Goal: Task Accomplishment & Management: Manage account settings

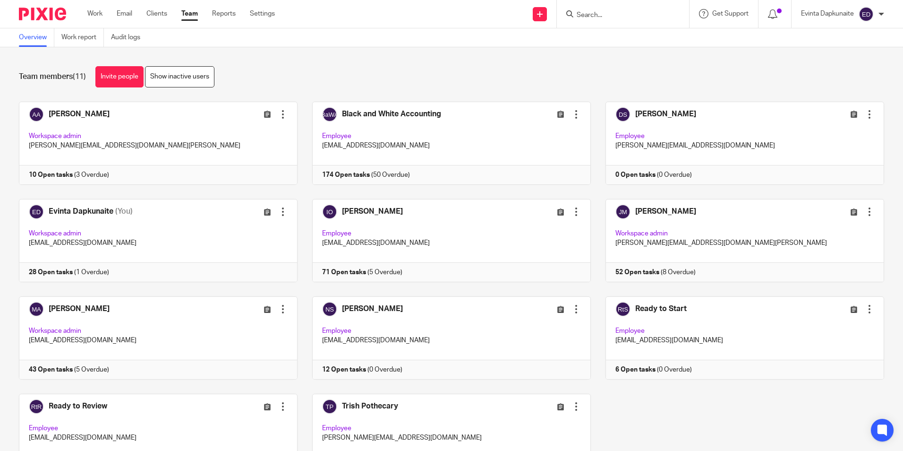
click at [647, 18] on input "Search" at bounding box center [618, 15] width 85 height 9
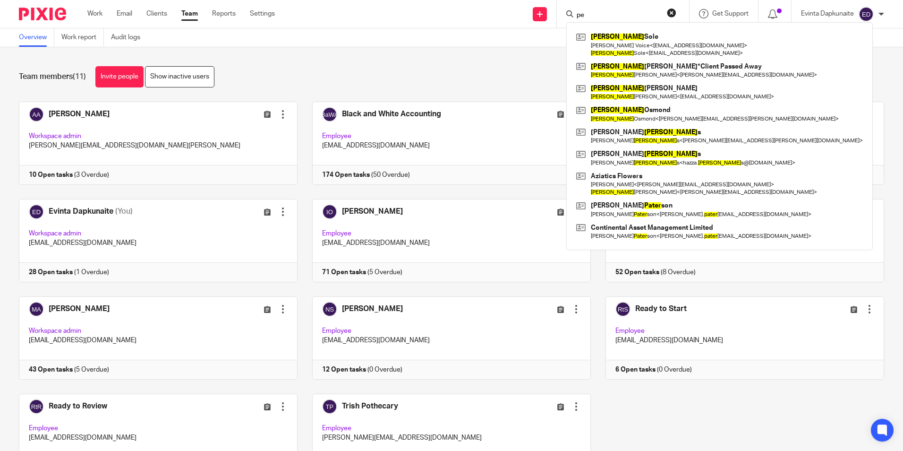
type input "p"
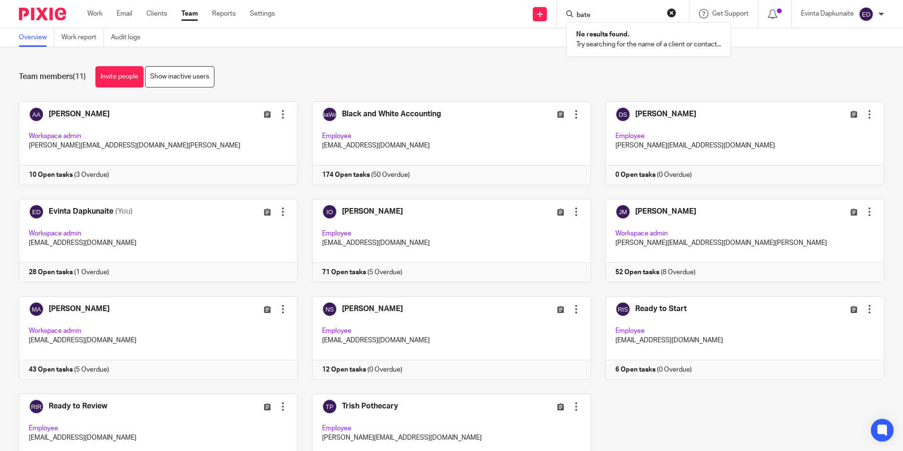
type input "[PERSON_NAME]"
drag, startPoint x: 639, startPoint y: 17, endPoint x: 430, endPoint y: 14, distance: 208.9
click at [430, 14] on div "Send new email Create task Add client Request signature bates No results found.…" at bounding box center [596, 14] width 614 height 28
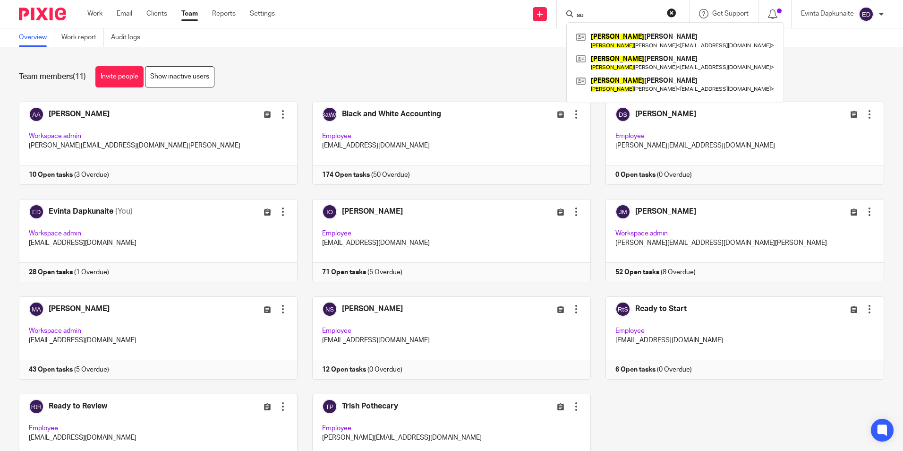
type input "s"
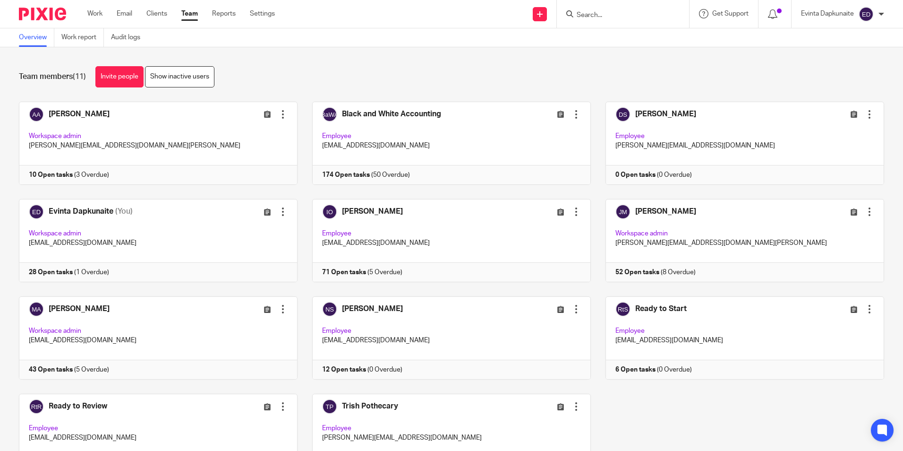
click at [610, 10] on form at bounding box center [626, 14] width 101 height 12
click at [598, 18] on input "Search" at bounding box center [618, 15] width 85 height 9
type input "ruth"
drag, startPoint x: 602, startPoint y: 13, endPoint x: 577, endPoint y: 13, distance: 25.5
click at [577, 13] on input "ruth" at bounding box center [618, 15] width 85 height 9
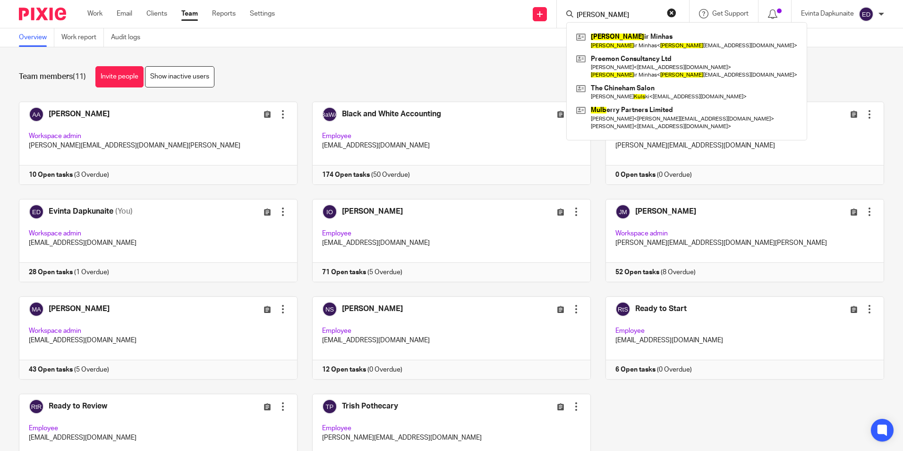
type input "kulb"
drag, startPoint x: 607, startPoint y: 14, endPoint x: 537, endPoint y: 17, distance: 70.0
click at [542, 14] on div "Send new email Create task Add client Request signature kulb Kulb ir Minhas Kul…" at bounding box center [596, 14] width 614 height 28
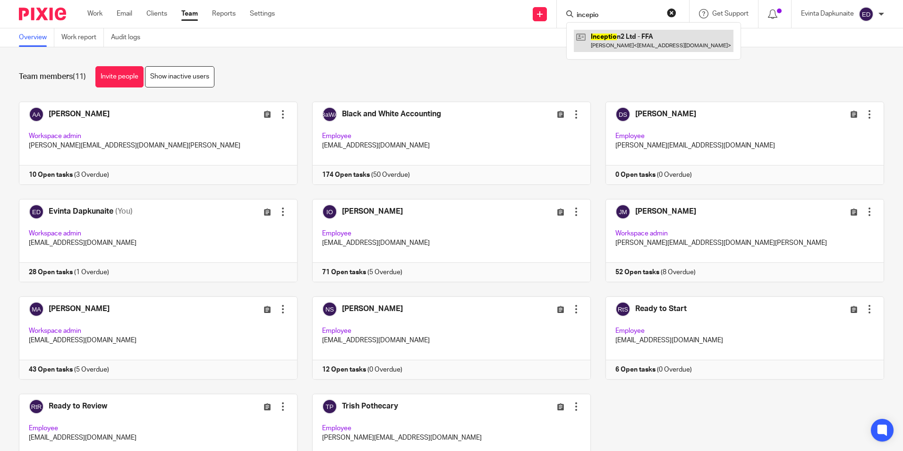
type input "incepio"
click at [611, 35] on link at bounding box center [654, 41] width 160 height 22
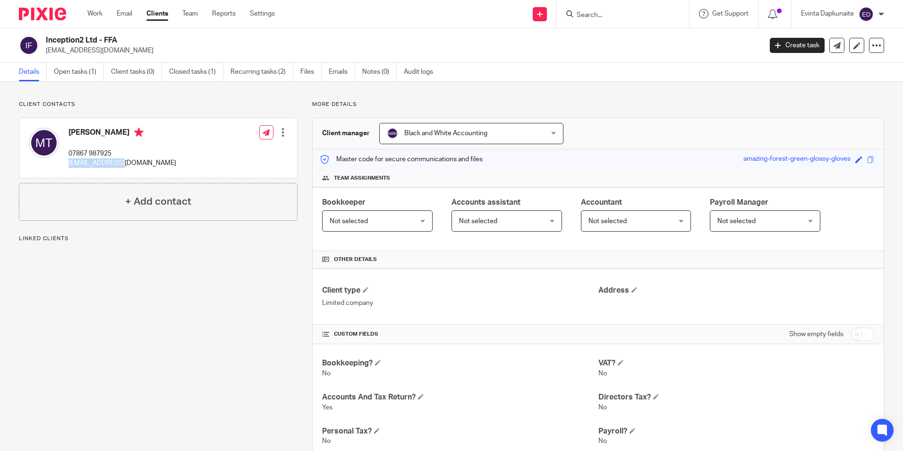
drag, startPoint x: 64, startPoint y: 161, endPoint x: 152, endPoint y: 165, distance: 87.5
click at [152, 165] on div "Mark Tansey 07867 987925 mark@tanz.me.uk Edit contact Create client from contac…" at bounding box center [158, 148] width 278 height 60
drag, startPoint x: 152, startPoint y: 165, endPoint x: 114, endPoint y: 164, distance: 37.3
copy p "[EMAIL_ADDRESS][DOMAIN_NAME]"
click at [615, 116] on div "More details Client manager Black and White Accounting Black and White Accounti…" at bounding box center [591, 424] width 587 height 646
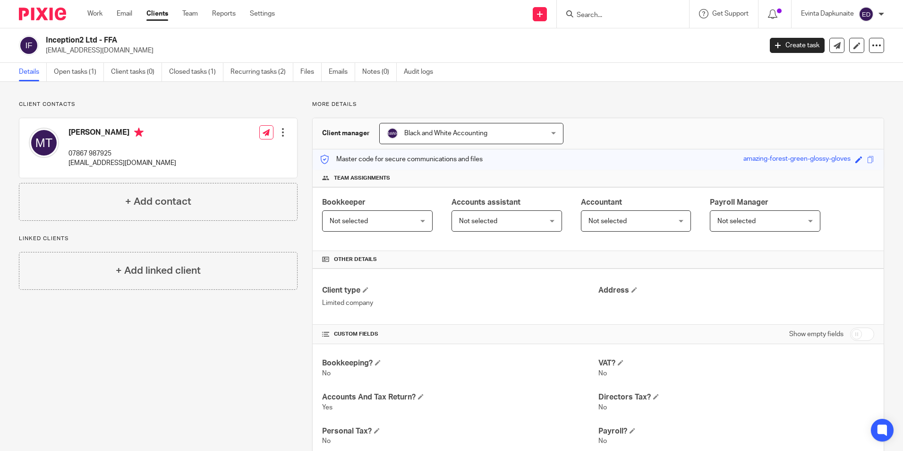
click at [156, 301] on div "Client contacts Mark Tansey 07867 987925 mark@tanz.me.uk Edit contact Create cl…" at bounding box center [150, 424] width 293 height 646
click at [636, 15] on input "Search" at bounding box center [618, 15] width 85 height 9
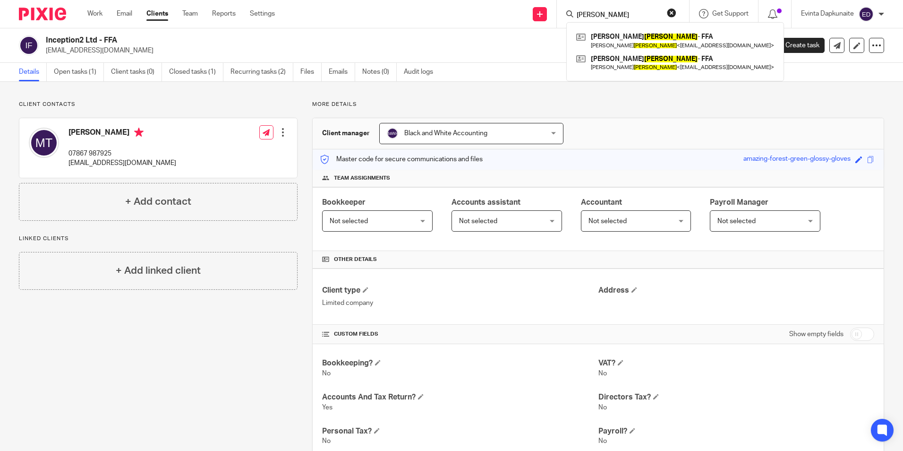
type input "preece"
click at [102, 366] on div "Client contacts Mark Tansey 07867 987925 mark@tanz.me.uk Edit contact Create cl…" at bounding box center [150, 424] width 293 height 646
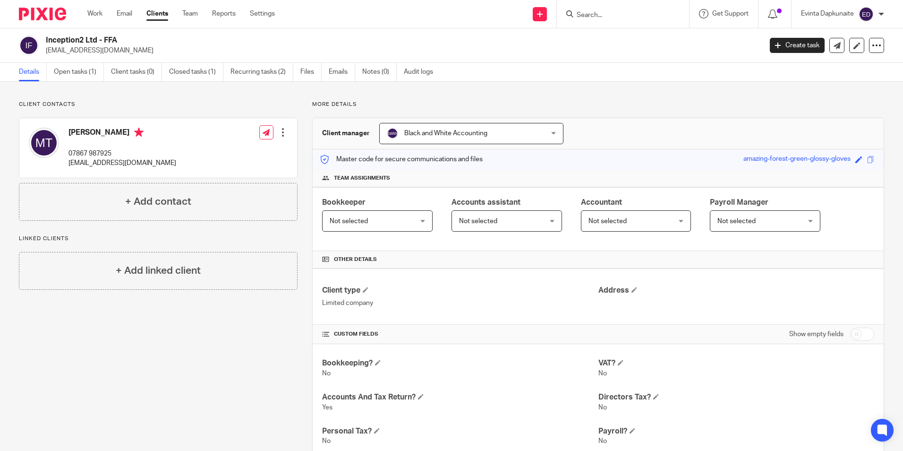
click at [645, 17] on input "Search" at bounding box center [618, 15] width 85 height 9
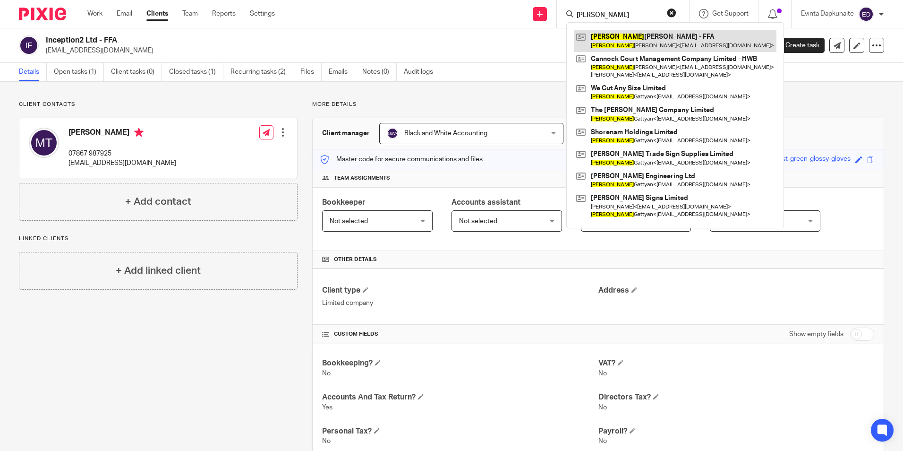
type input "marianne"
click at [655, 38] on link at bounding box center [675, 41] width 203 height 22
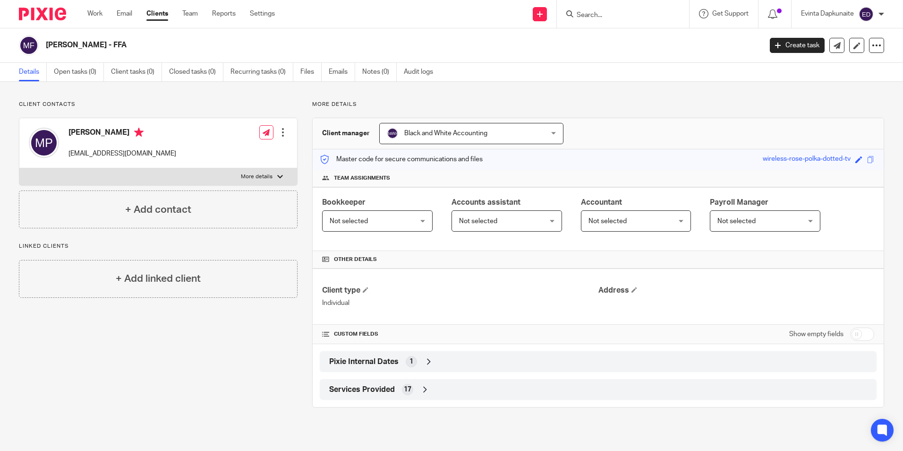
click at [639, 17] on input "Search" at bounding box center [618, 15] width 85 height 9
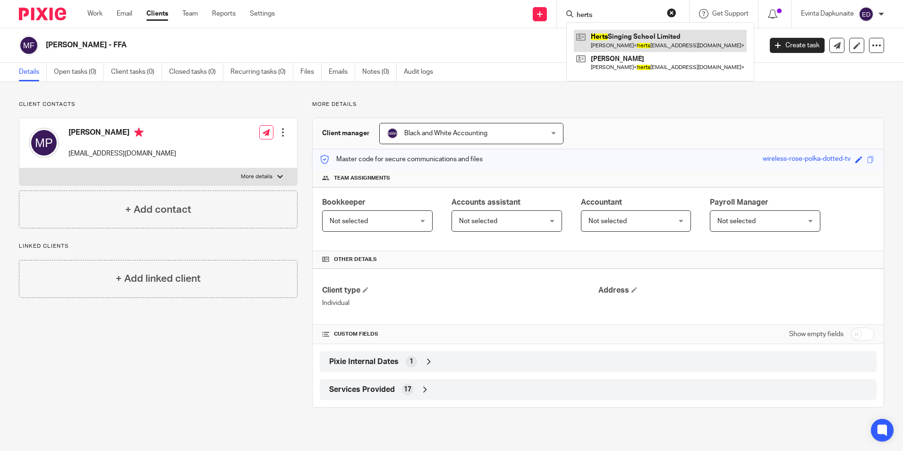
type input "herts"
click at [638, 38] on link at bounding box center [660, 41] width 173 height 22
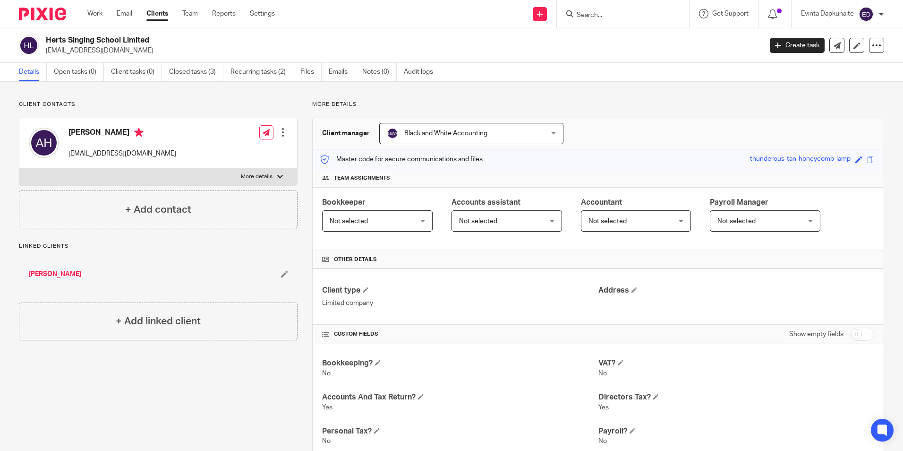
click at [182, 11] on ul "Work Email Clients Team Reports Settings" at bounding box center [188, 13] width 202 height 9
click at [187, 9] on link "Team" at bounding box center [190, 13] width 16 height 9
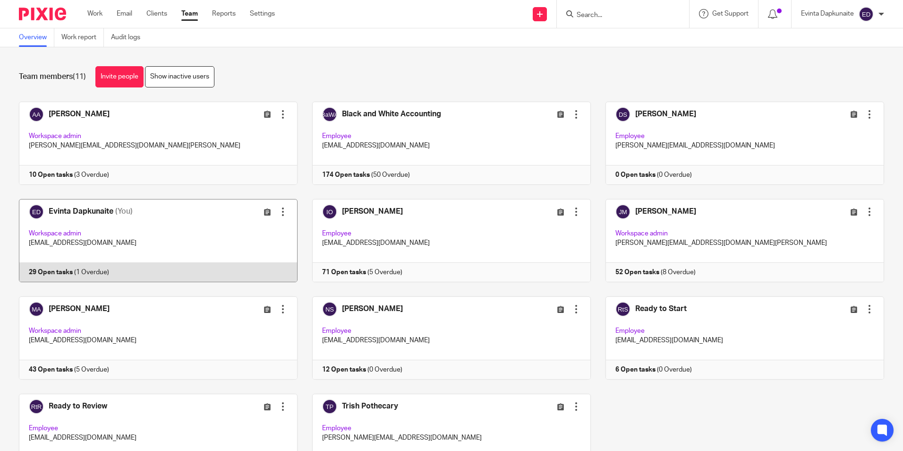
click at [124, 224] on link at bounding box center [150, 240] width 293 height 83
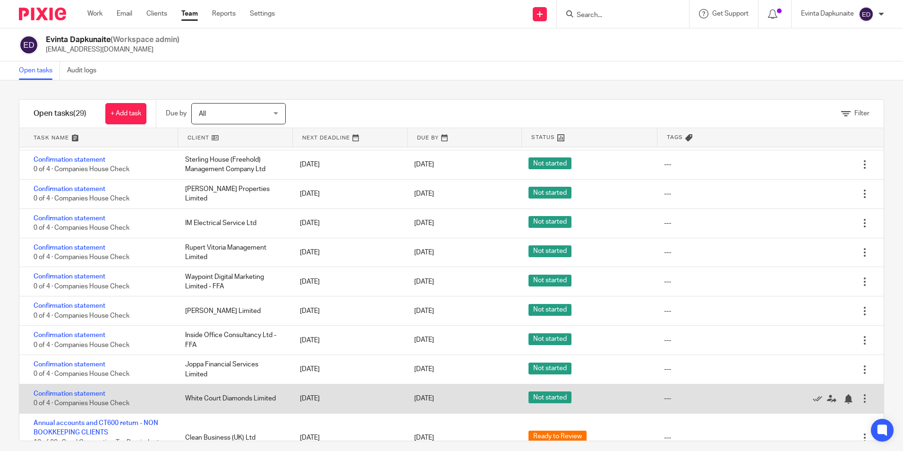
scroll to position [283, 0]
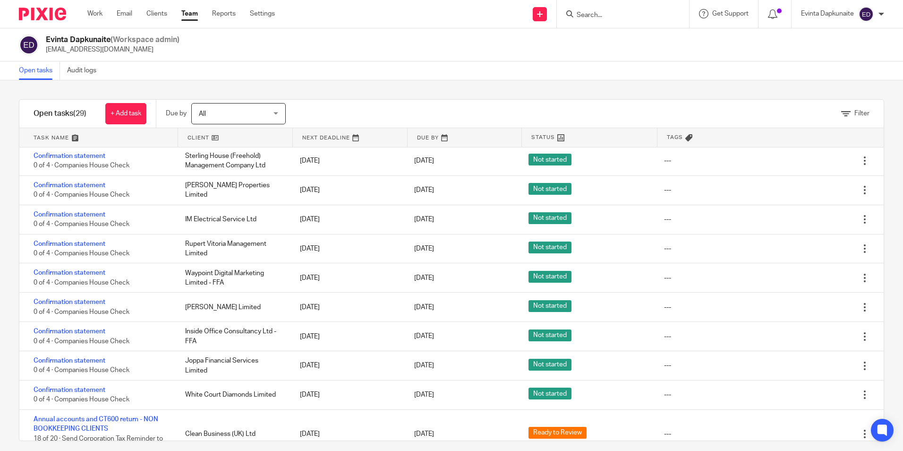
click at [624, 20] on div at bounding box center [623, 14] width 132 height 28
click at [615, 14] on input "Search" at bounding box center [618, 15] width 85 height 9
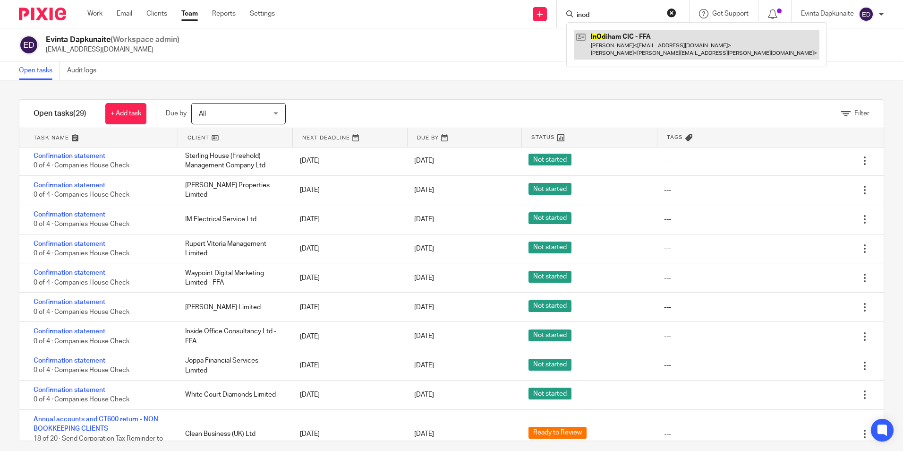
type input "inod"
click at [610, 34] on link at bounding box center [697, 44] width 246 height 29
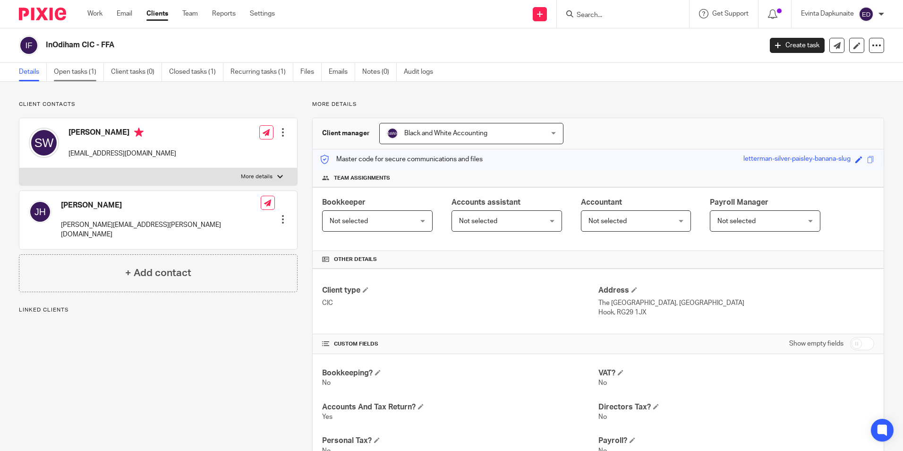
click at [76, 66] on link "Open tasks (1)" at bounding box center [79, 72] width 50 height 18
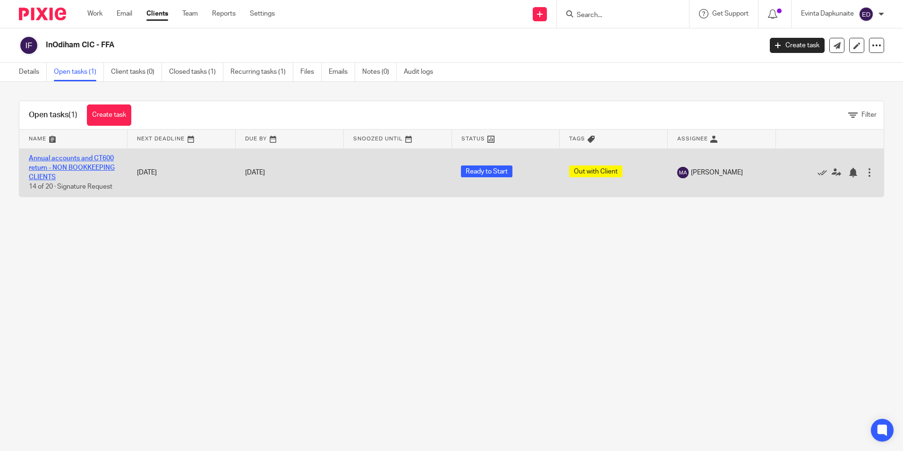
click at [71, 164] on link "Annual accounts and CT600 return - NON BOOKKEEPING CLIENTS" at bounding box center [72, 168] width 86 height 26
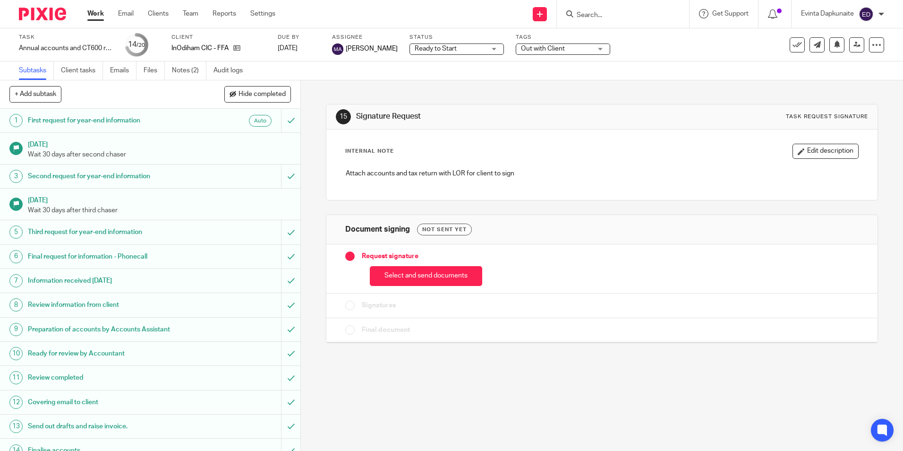
click at [586, 14] on input "Search" at bounding box center [618, 15] width 85 height 9
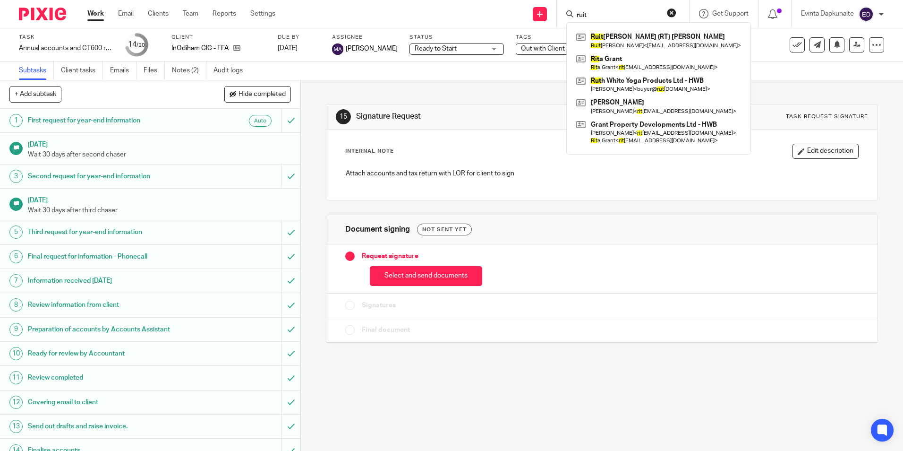
type input "ruit"
click at [625, 36] on link at bounding box center [659, 41] width 170 height 22
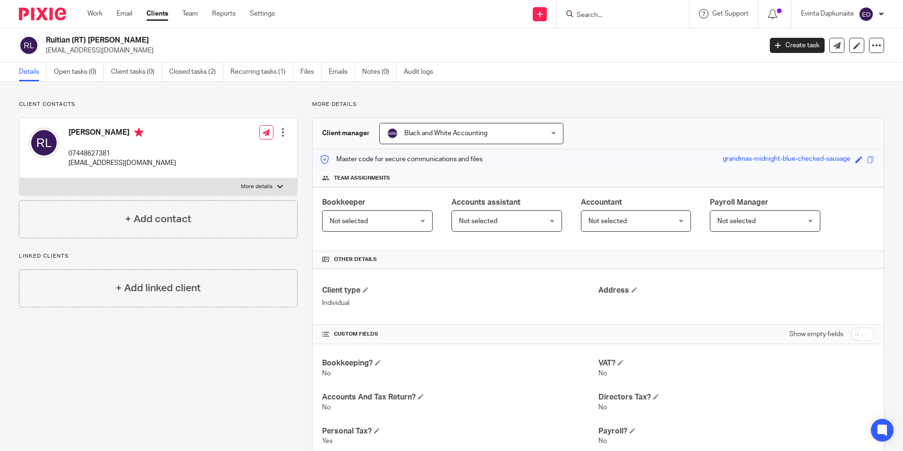
click at [472, 264] on div "Other details" at bounding box center [598, 259] width 571 height 17
drag, startPoint x: 65, startPoint y: 163, endPoint x: 125, endPoint y: 162, distance: 60.0
click at [125, 162] on div "[PERSON_NAME] 07448627381 [EMAIL_ADDRESS][DOMAIN_NAME] Edit contact Create clie…" at bounding box center [158, 148] width 278 height 60
drag, startPoint x: 125, startPoint y: 162, endPoint x: 115, endPoint y: 162, distance: 9.9
copy p "[EMAIL_ADDRESS][DOMAIN_NAME]"
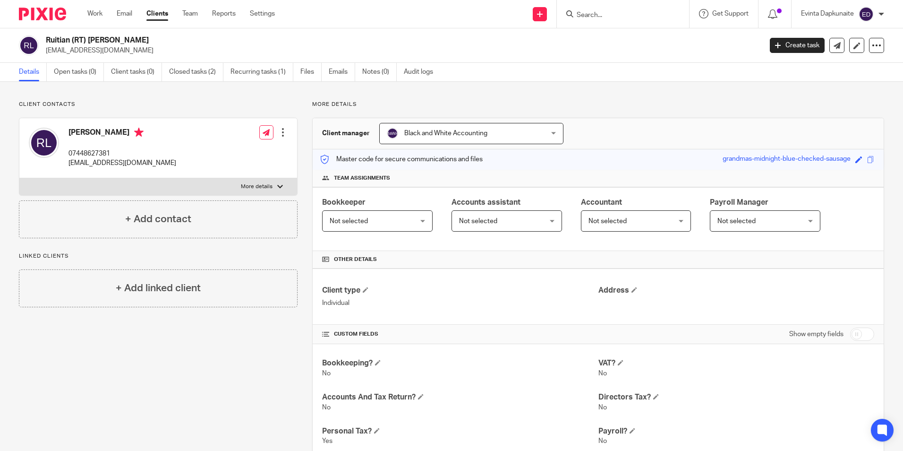
click at [507, 94] on div "Client contacts [PERSON_NAME] 07448627381 [EMAIL_ADDRESS][DOMAIN_NAME] Edit con…" at bounding box center [451, 399] width 903 height 634
click at [191, 14] on link "Team" at bounding box center [190, 13] width 16 height 9
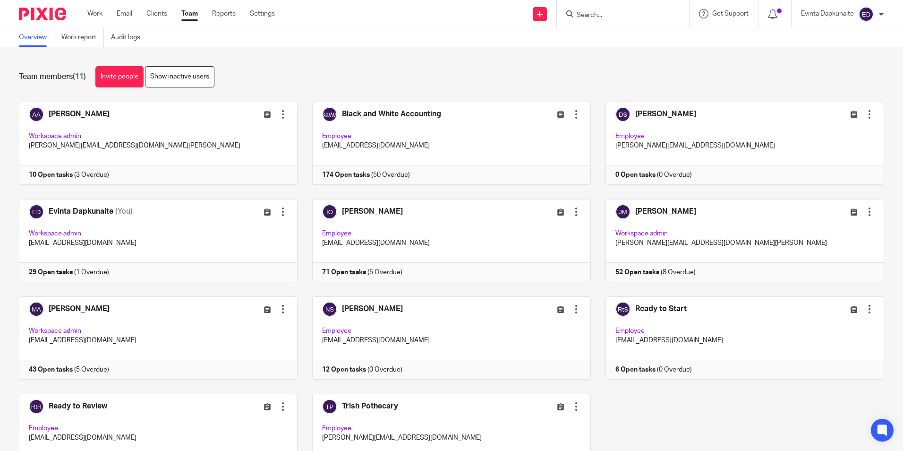
click at [606, 14] on input "Search" at bounding box center [618, 15] width 85 height 9
type input "7"
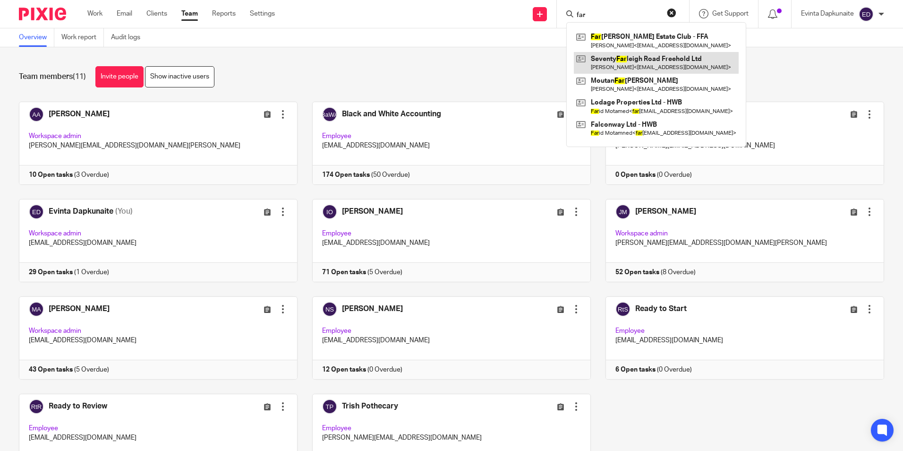
type input "far"
click at [613, 61] on link at bounding box center [656, 63] width 165 height 22
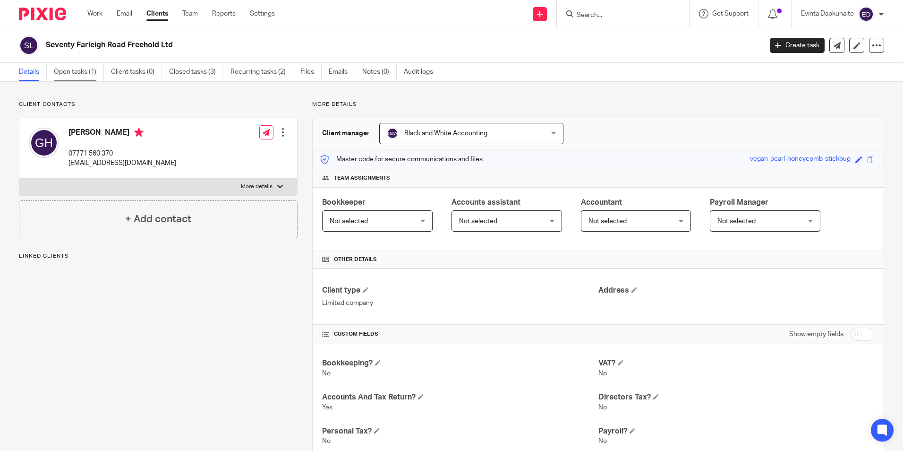
click at [92, 69] on link "Open tasks (1)" at bounding box center [79, 72] width 50 height 18
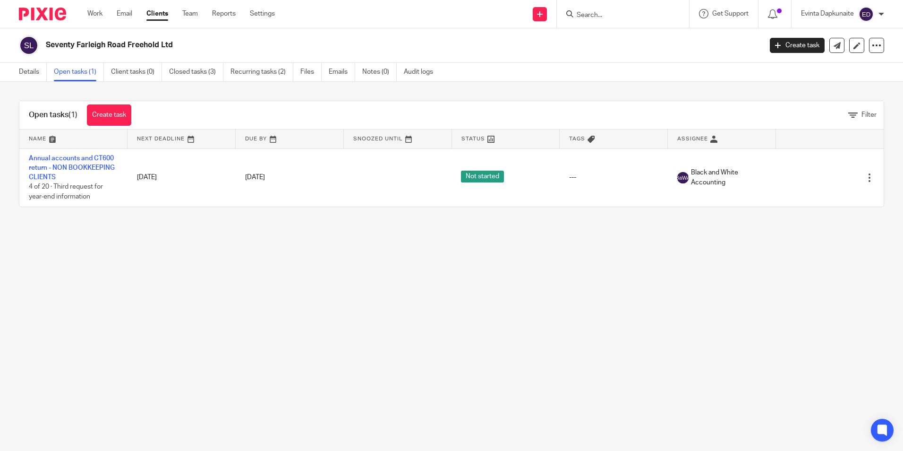
click at [713, 335] on main "Seventy Farleigh Road Freehold Ltd Create task Update from Companies House Expo…" at bounding box center [451, 225] width 903 height 451
click at [622, 13] on input "Search" at bounding box center [618, 15] width 85 height 9
type input "inod"
click at [627, 2] on div "inod InOd iham CIC - FFA Sue Williams < sue@your-books.biz > Jon Hale < jon.hal…" at bounding box center [623, 14] width 132 height 28
drag, startPoint x: 611, startPoint y: 16, endPoint x: 468, endPoint y: 16, distance: 142.7
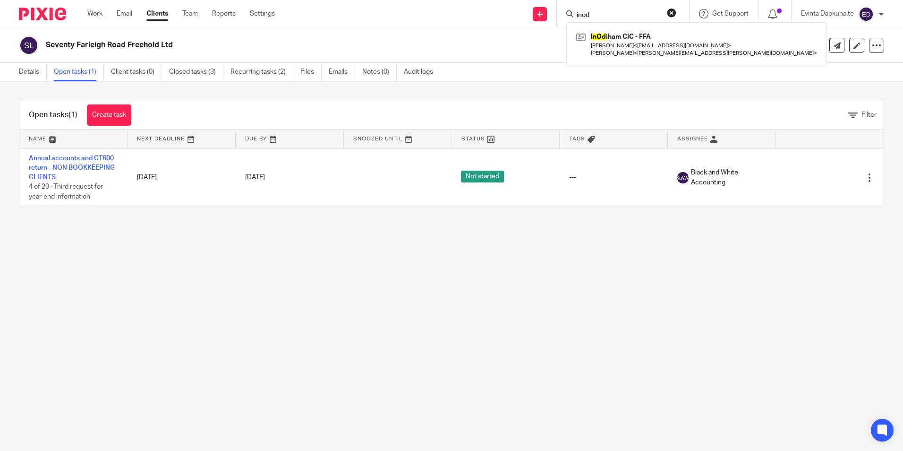
click at [472, 16] on div "Send new email Create task Add client Request signature inod InOd iham CIC - FF…" at bounding box center [596, 14] width 614 height 28
click at [189, 17] on link "Team" at bounding box center [190, 13] width 16 height 9
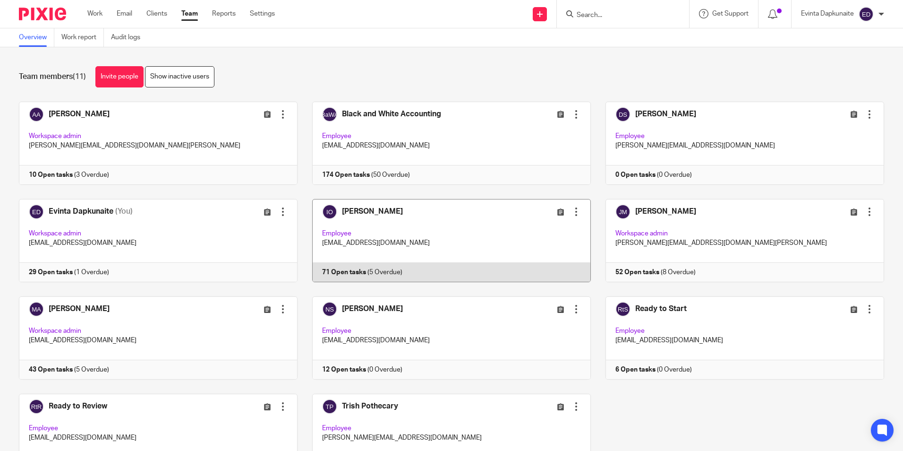
click at [317, 255] on link at bounding box center [444, 240] width 293 height 83
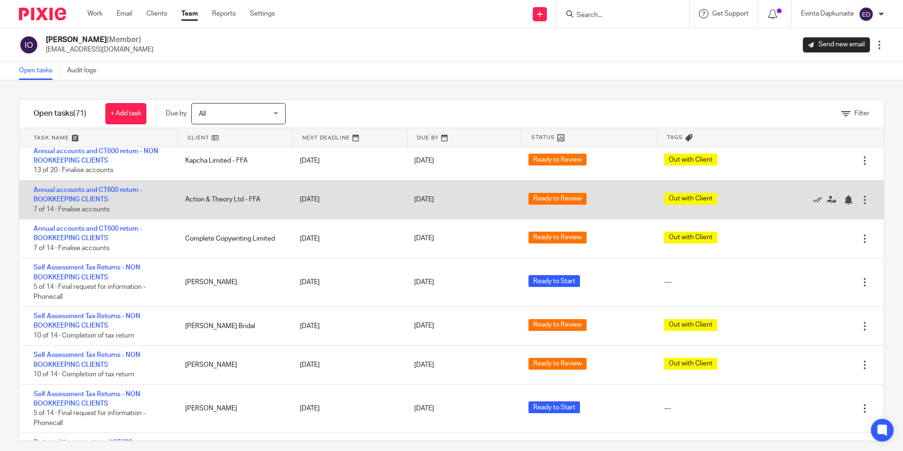
scroll to position [378, 0]
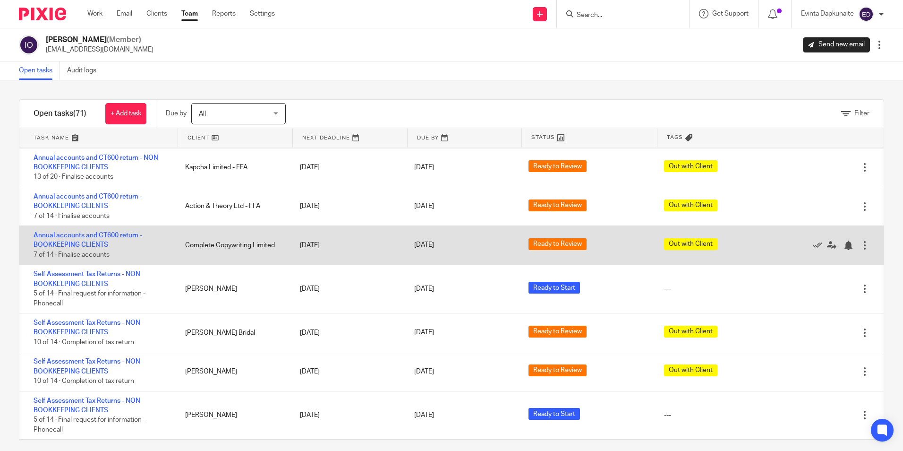
click at [83, 240] on div "Annual accounts and CT600 return - BOOKKEEPING CLIENTS 7 of 14 · Finalise accou…" at bounding box center [97, 245] width 156 height 38
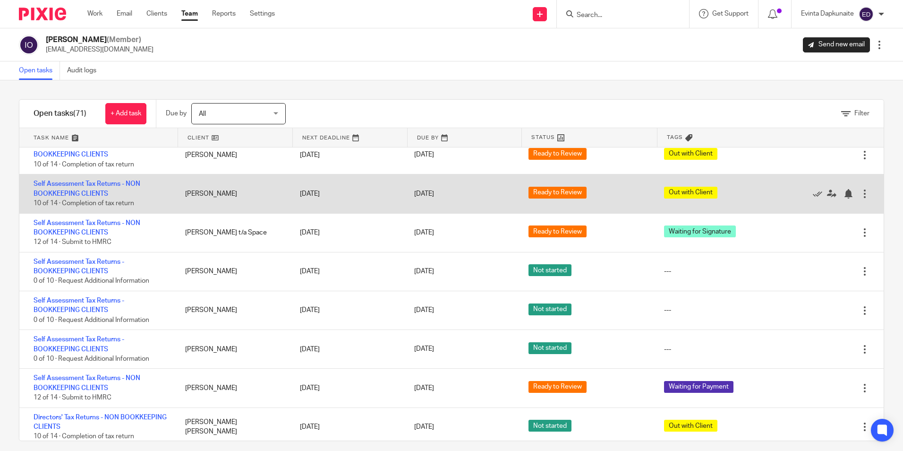
scroll to position [2173, 0]
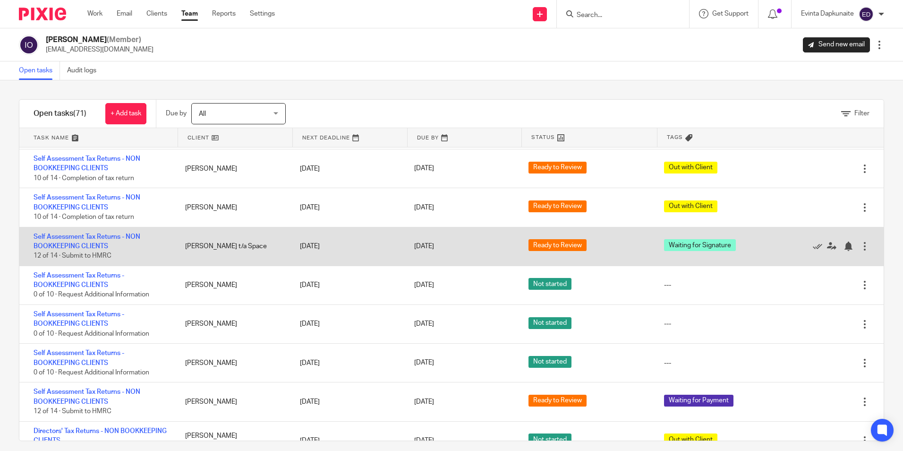
click at [68, 249] on div "Self Assessment Tax Returns - NON BOOKKEEPING CLIENTS 12 of 14 · Submit to HMRC" at bounding box center [97, 246] width 156 height 38
click at [84, 239] on link "Self Assessment Tax Returns - NON BOOKKEEPING CLIENTS" at bounding box center [87, 241] width 107 height 16
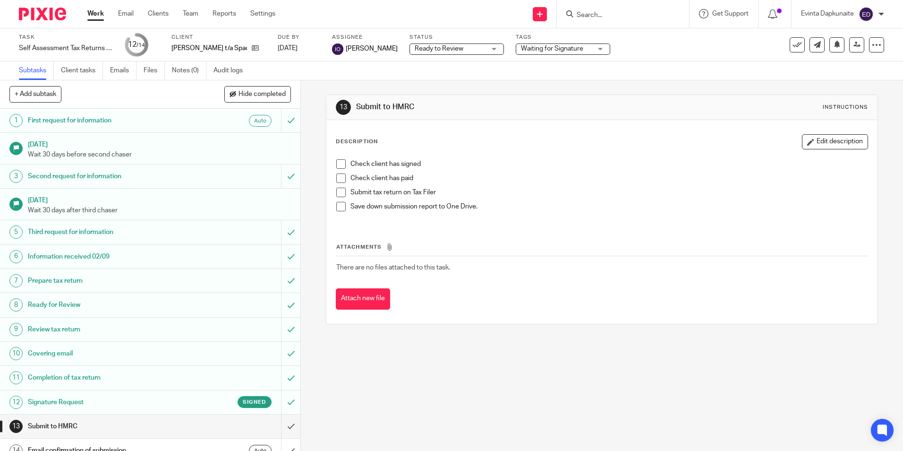
click at [534, 54] on div "Waiting for Signature" at bounding box center [563, 48] width 94 height 11
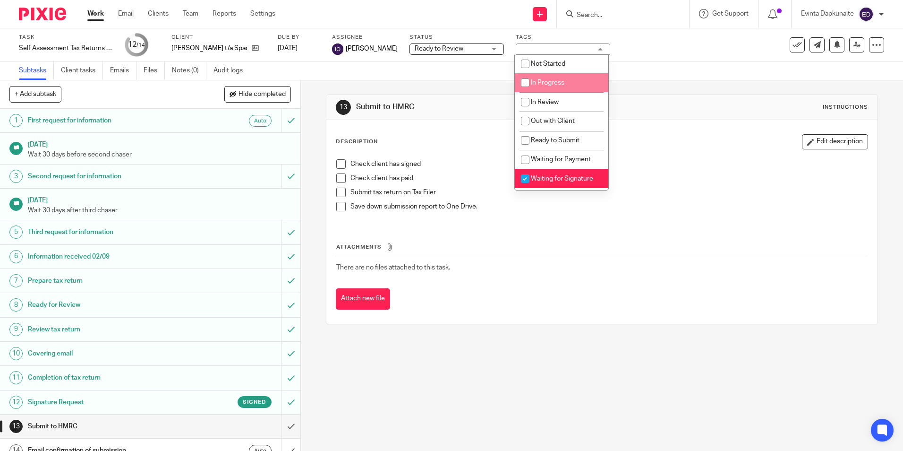
scroll to position [124, 0]
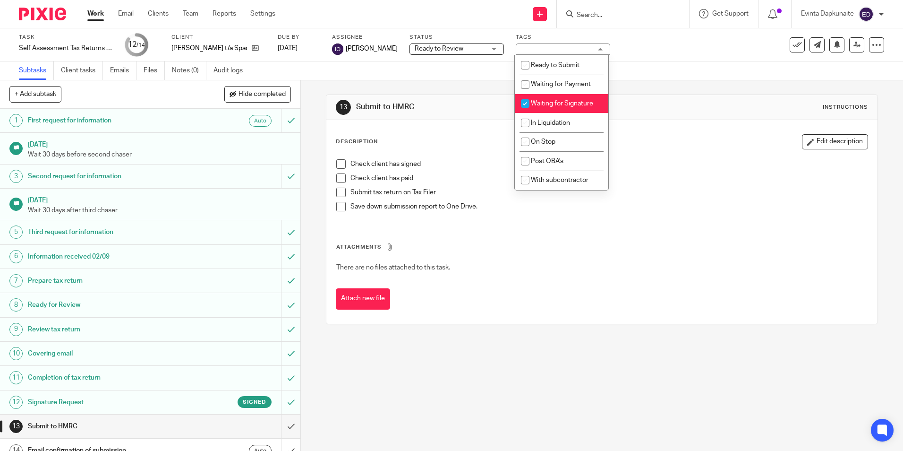
click at [567, 104] on span "Waiting for Signature" at bounding box center [562, 103] width 62 height 7
checkbox input "false"
click at [580, 83] on span "Waiting for Payment" at bounding box center [561, 84] width 60 height 7
checkbox input "true"
click at [688, 118] on div "13 Submit to HMRC Instructions" at bounding box center [601, 107] width 551 height 25
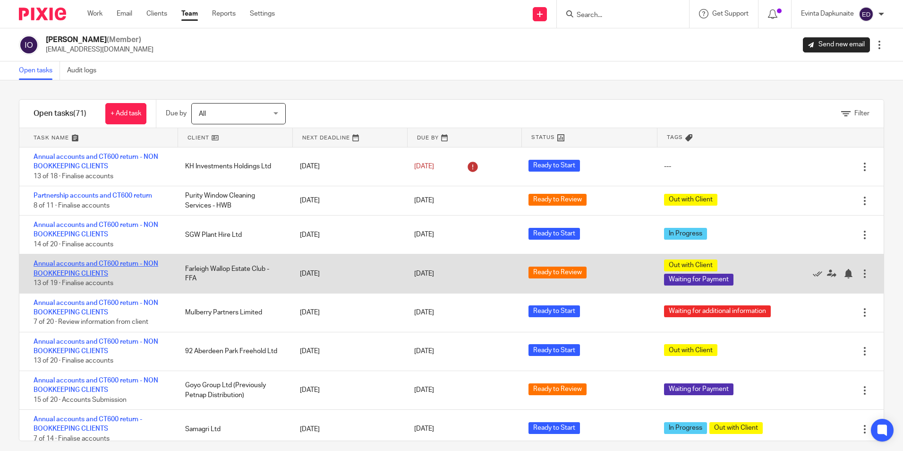
click at [76, 262] on link "Annual accounts and CT600 return - NON BOOKKEEPING CLIENTS" at bounding box center [96, 268] width 125 height 16
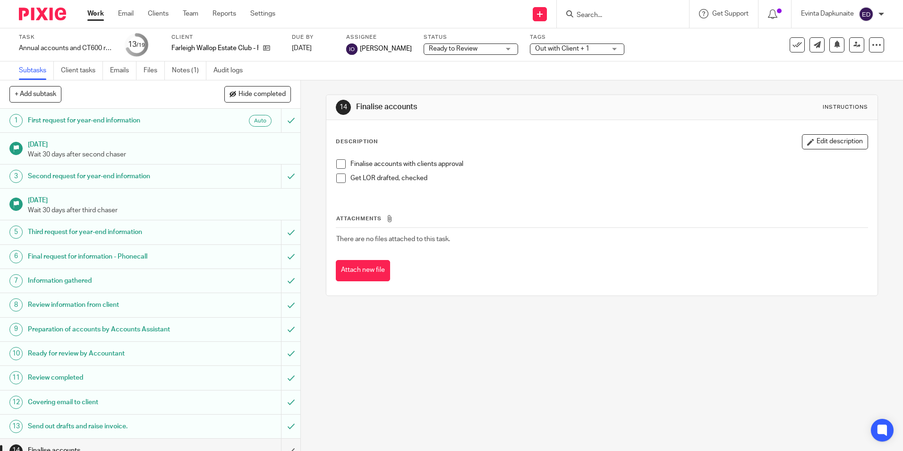
scroll to position [94, 0]
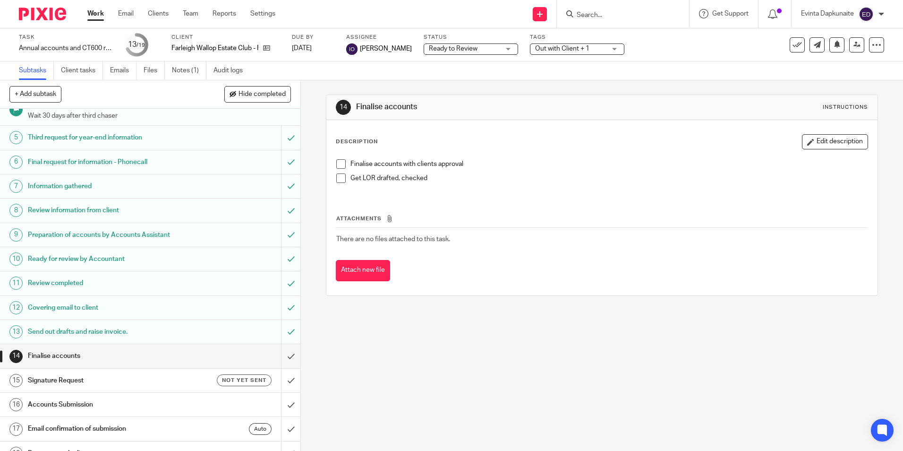
click at [340, 164] on span at bounding box center [340, 163] width 9 height 9
click at [339, 179] on span at bounding box center [340, 177] width 9 height 9
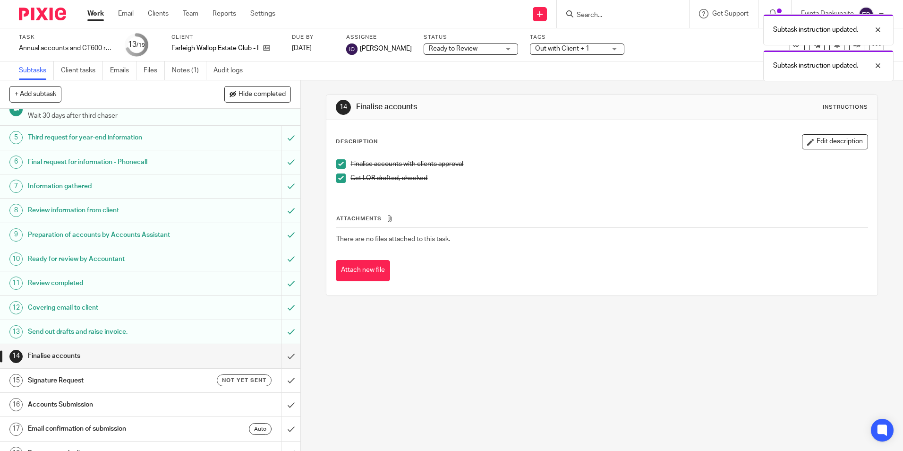
scroll to position [134, 0]
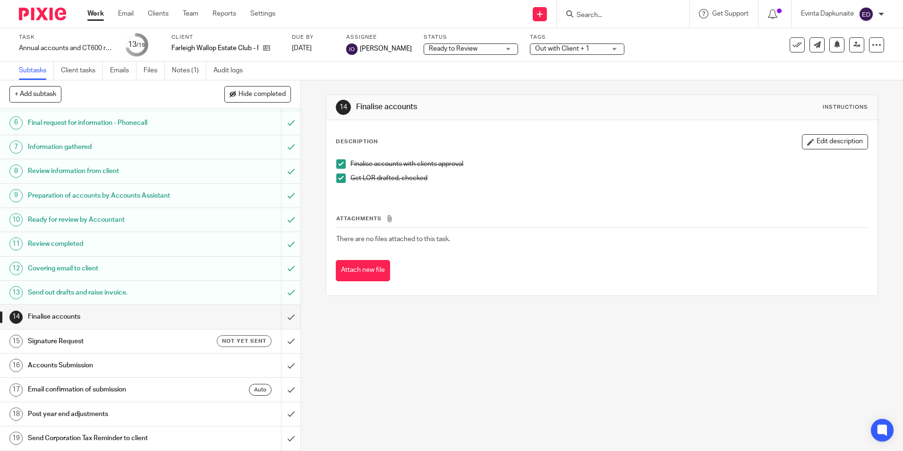
click at [338, 180] on span at bounding box center [340, 177] width 9 height 9
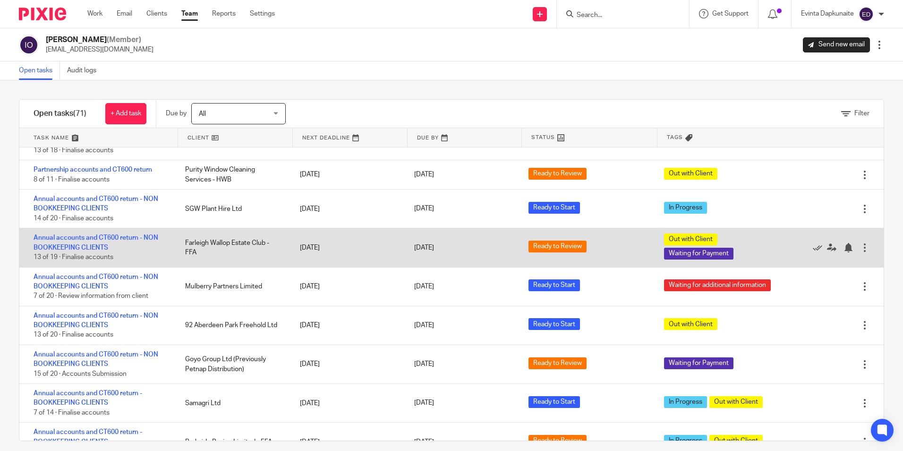
scroll to position [47, 0]
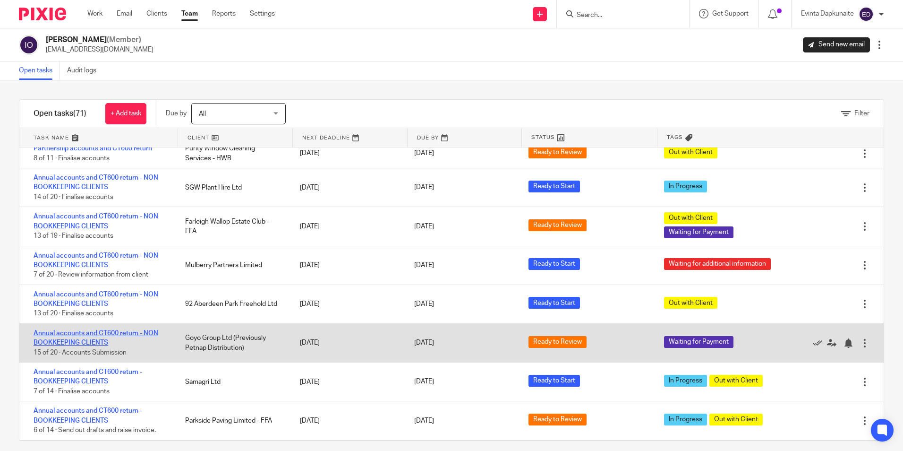
click at [93, 332] on link "Annual accounts and CT600 return - NON BOOKKEEPING CLIENTS" at bounding box center [96, 338] width 125 height 16
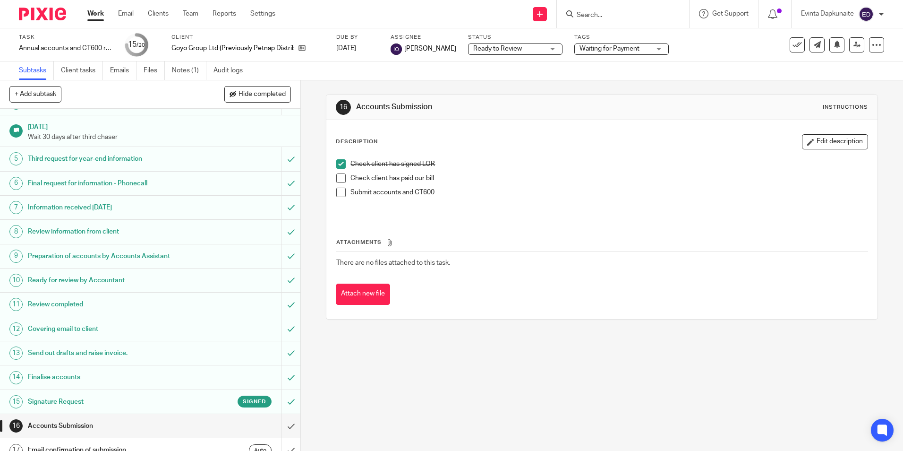
scroll to position [158, 0]
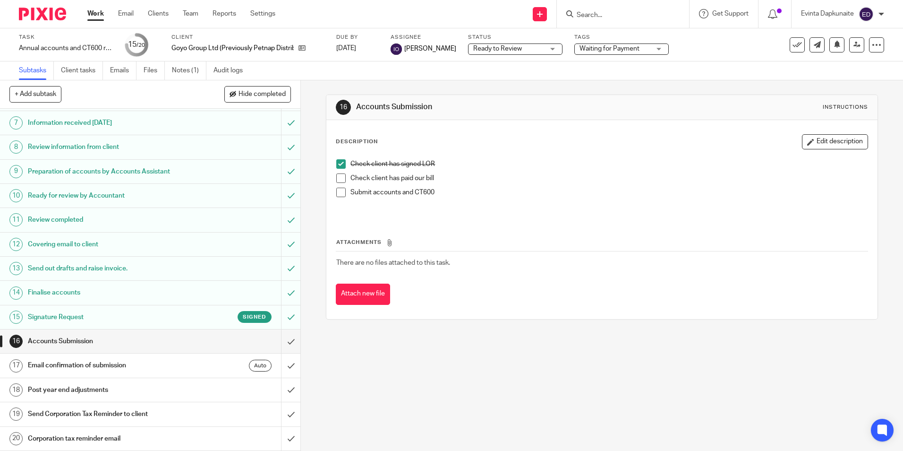
click at [86, 315] on h1 "Signature Request" at bounding box center [109, 317] width 163 height 14
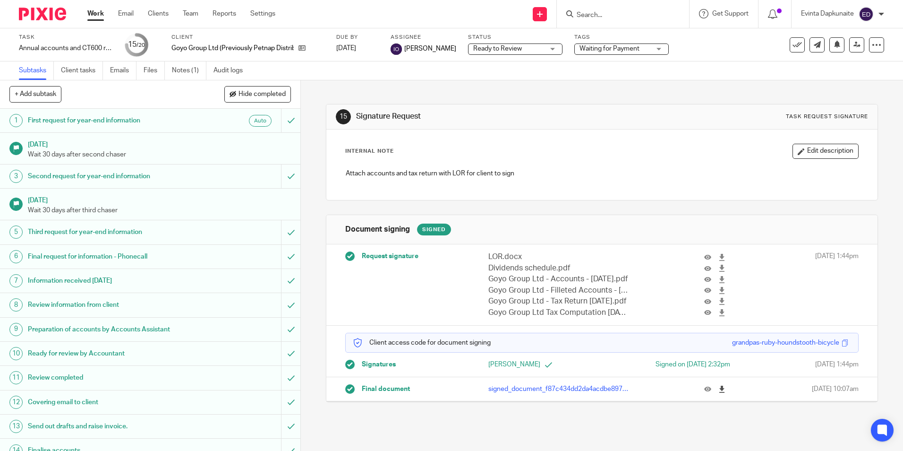
click at [719, 390] on link at bounding box center [725, 388] width 12 height 9
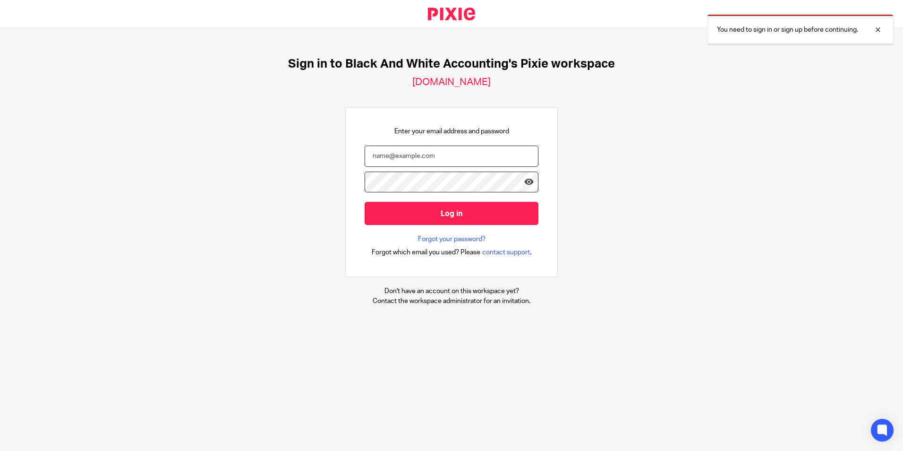
type input "[EMAIL_ADDRESS][DOMAIN_NAME]"
click at [430, 233] on form "[EMAIL_ADDRESS][DOMAIN_NAME] Log in" at bounding box center [452, 190] width 174 height 89
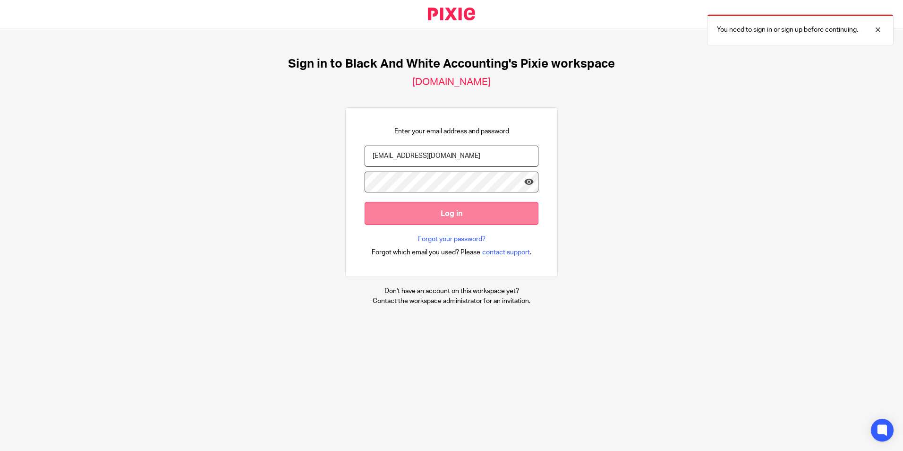
click at [445, 202] on input "Log in" at bounding box center [452, 213] width 174 height 23
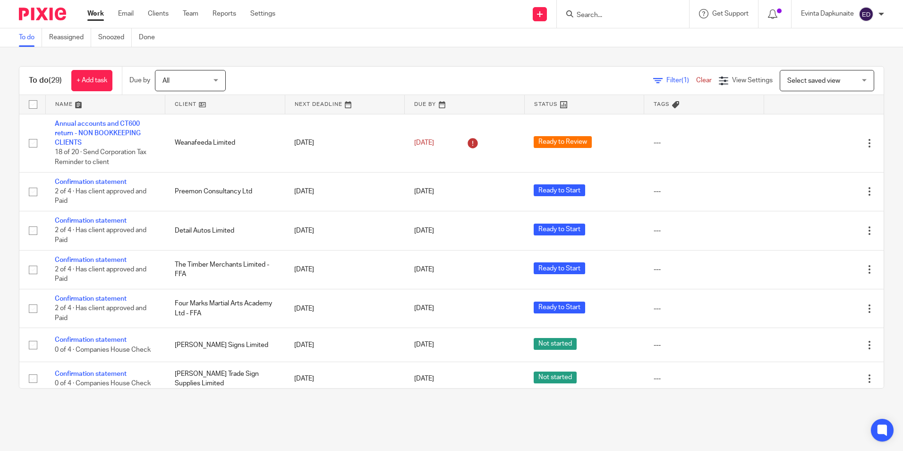
click at [616, 12] on input "Search" at bounding box center [618, 15] width 85 height 9
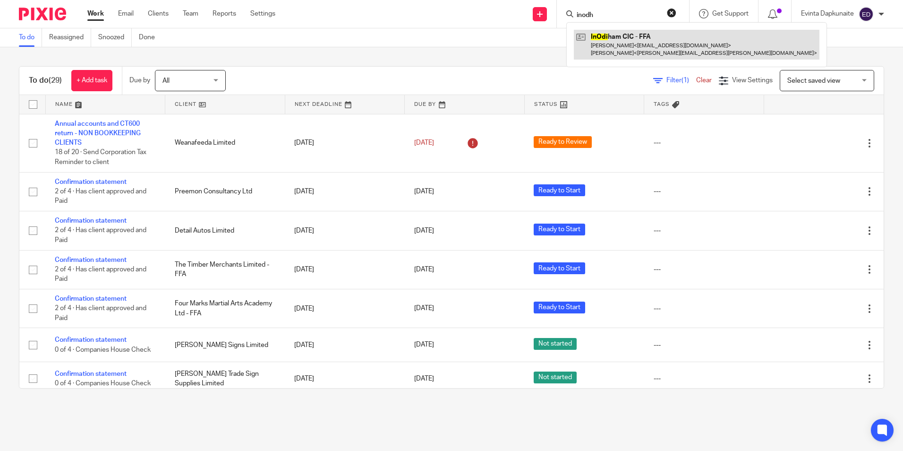
type input "inodh"
click at [602, 35] on link at bounding box center [697, 44] width 246 height 29
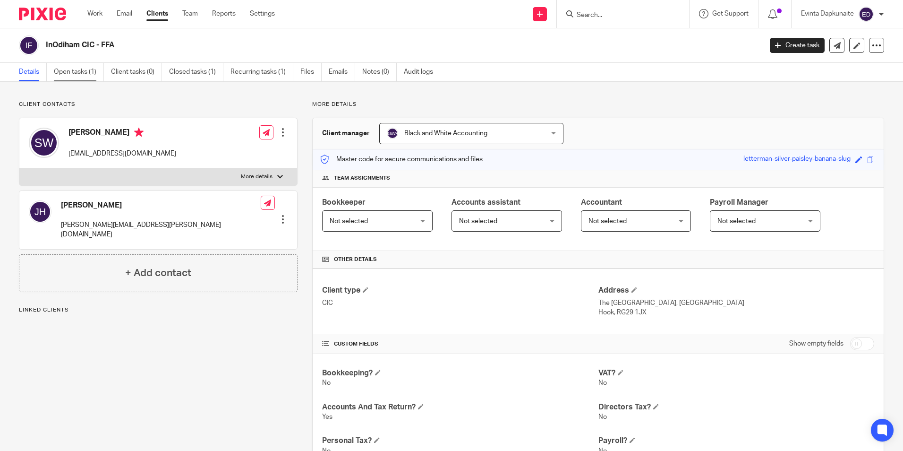
click at [93, 75] on link "Open tasks (1)" at bounding box center [79, 72] width 50 height 18
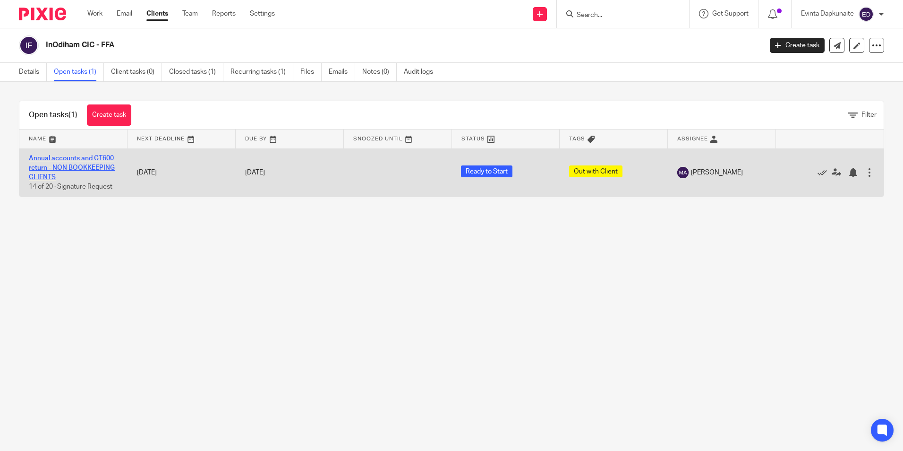
click at [96, 165] on link "Annual accounts and CT600 return - NON BOOKKEEPING CLIENTS" at bounding box center [72, 168] width 86 height 26
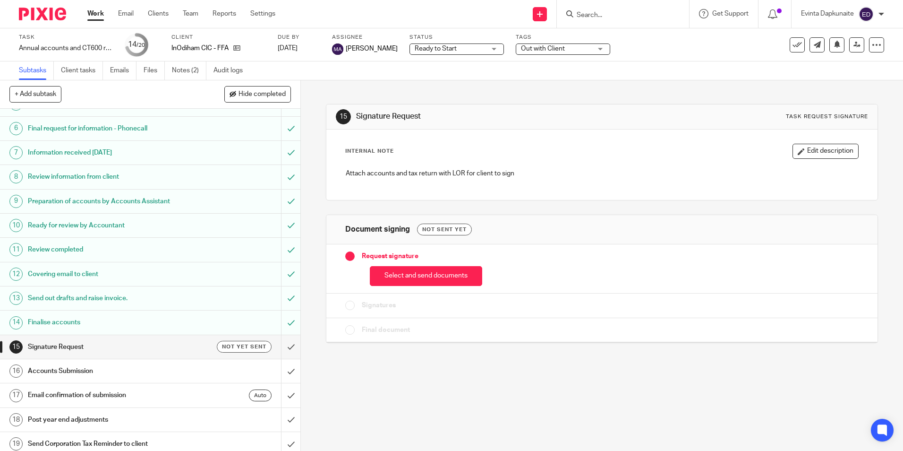
scroll to position [142, 0]
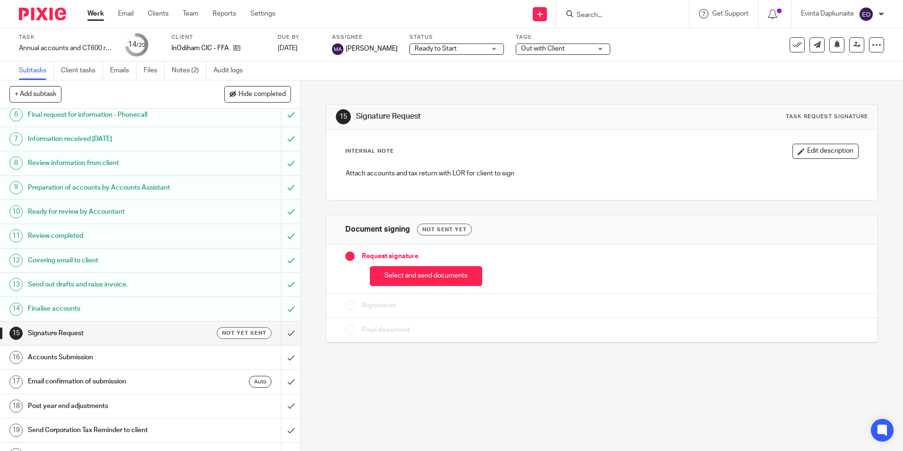
click at [104, 14] on link "Work" at bounding box center [95, 13] width 17 height 9
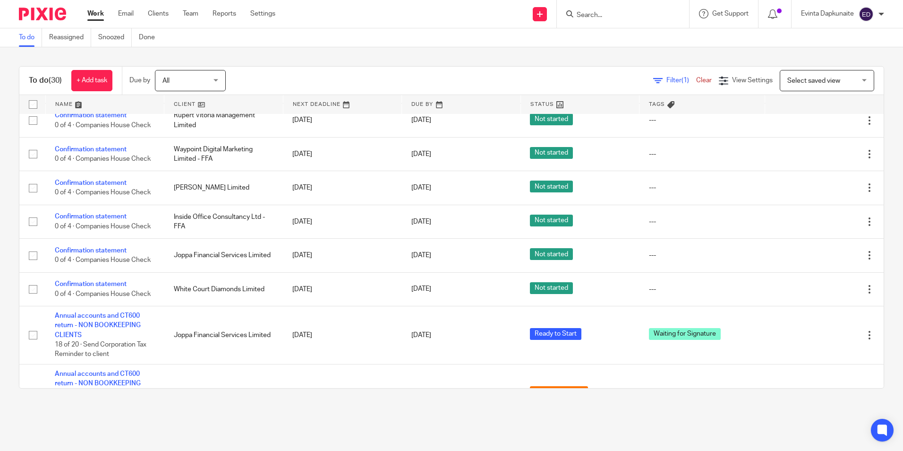
scroll to position [567, 0]
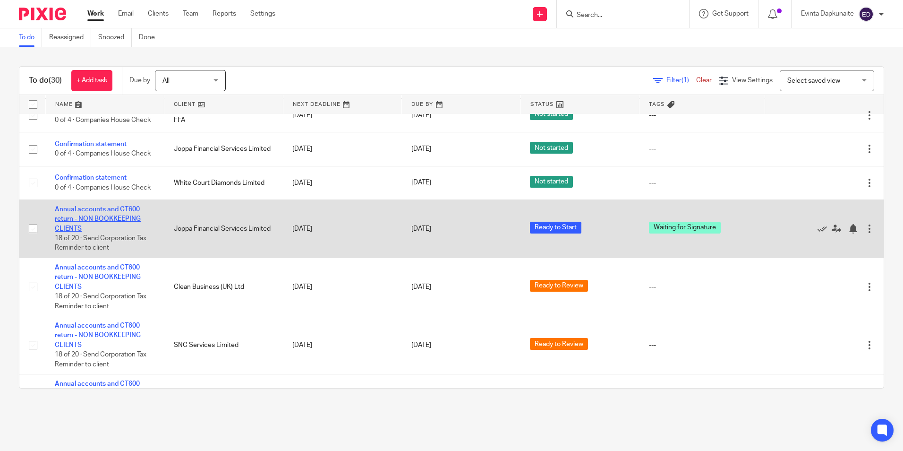
click at [97, 209] on link "Annual accounts and CT600 return - NON BOOKKEEPING CLIENTS" at bounding box center [98, 219] width 86 height 26
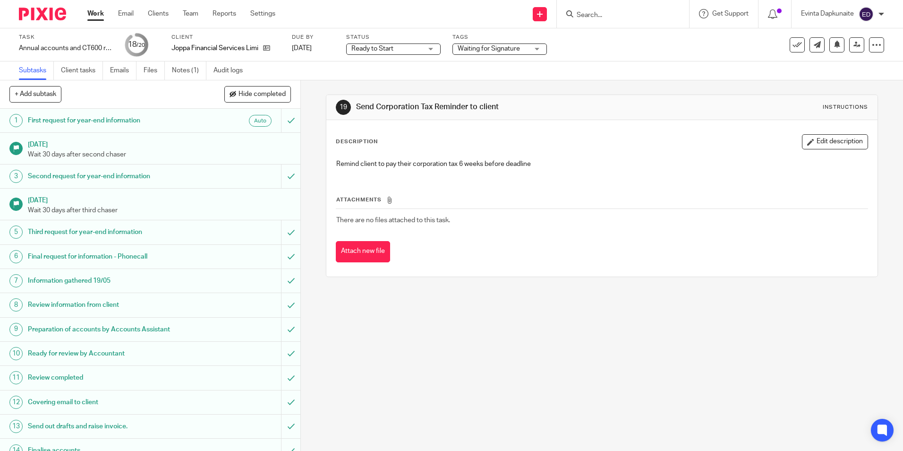
click at [395, 47] on span "Ready to Start" at bounding box center [387, 49] width 71 height 10
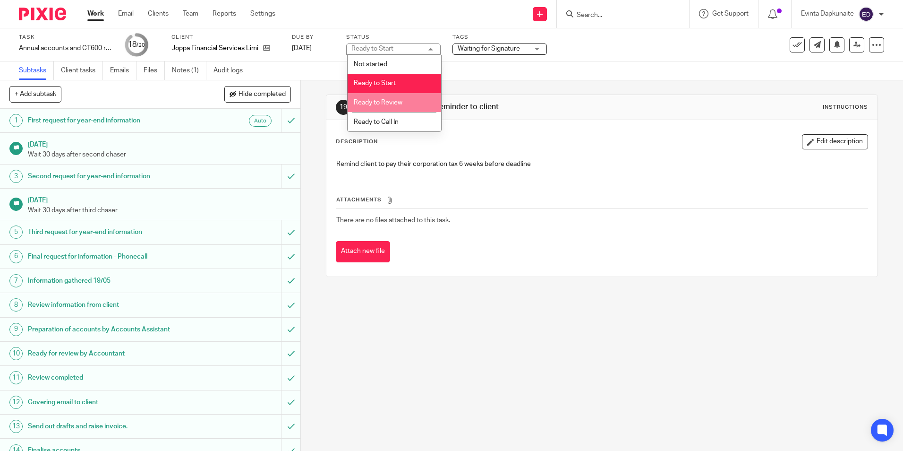
click at [399, 95] on li "Ready to Review" at bounding box center [395, 102] width 94 height 19
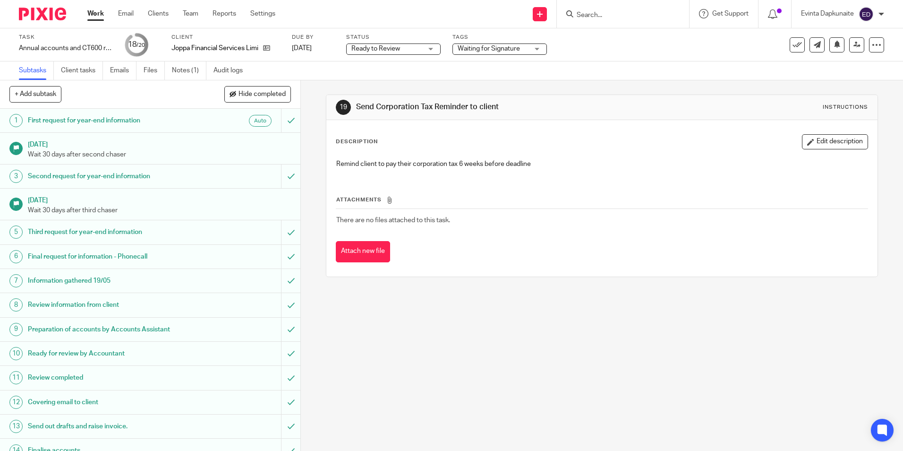
click at [503, 39] on label "Tags" at bounding box center [500, 38] width 94 height 8
click at [503, 49] on span "Waiting for Signature" at bounding box center [489, 48] width 62 height 7
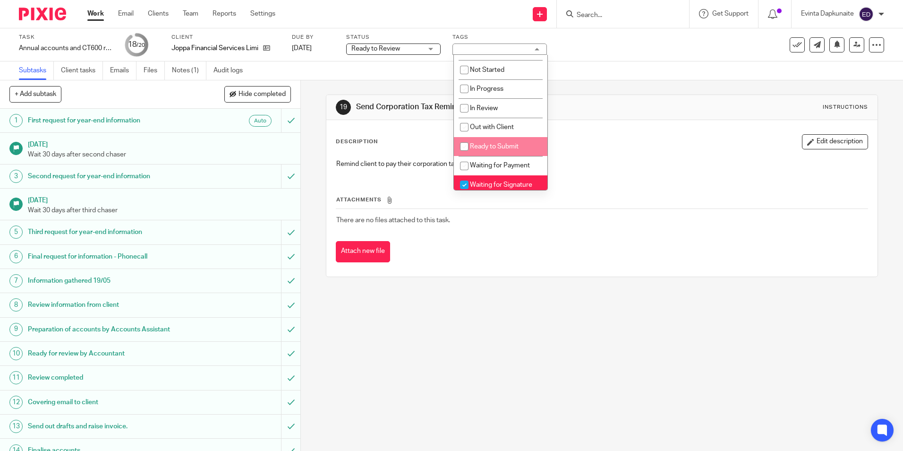
scroll to position [94, 0]
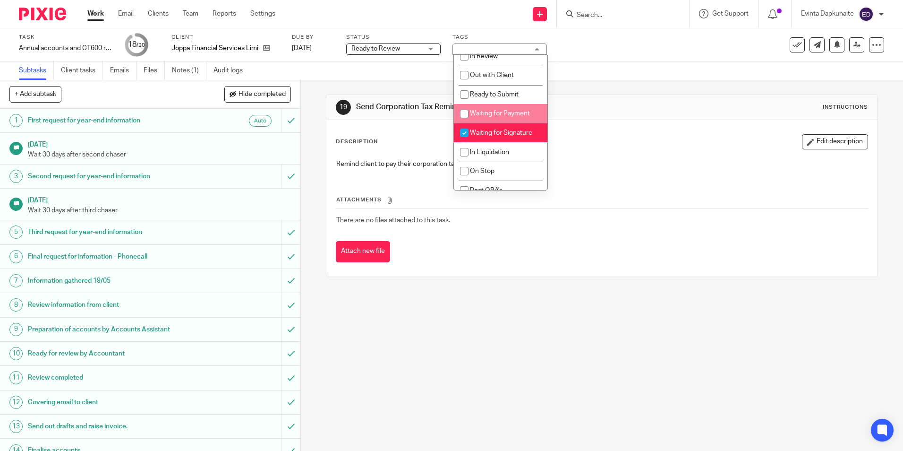
click at [495, 137] on li "Waiting for Signature" at bounding box center [501, 132] width 94 height 19
checkbox input "false"
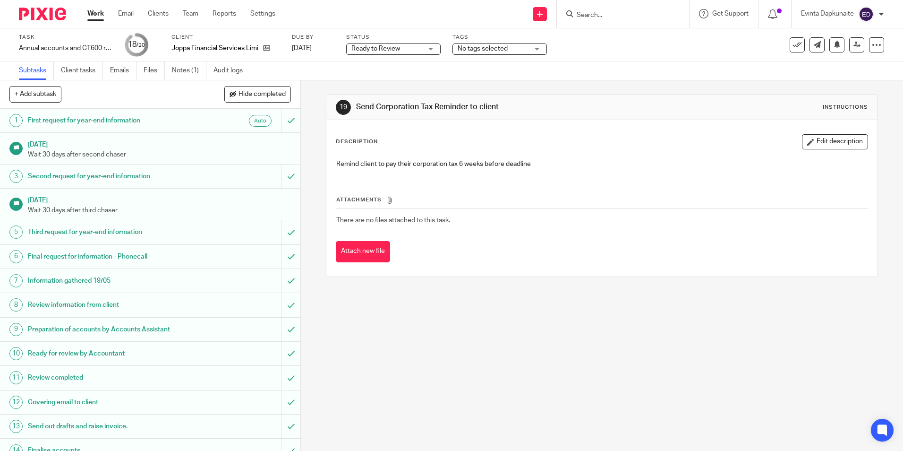
click at [614, 94] on div "19 Send Corporation Tax Reminder to client Instructions Description Edit descri…" at bounding box center [602, 185] width 552 height 211
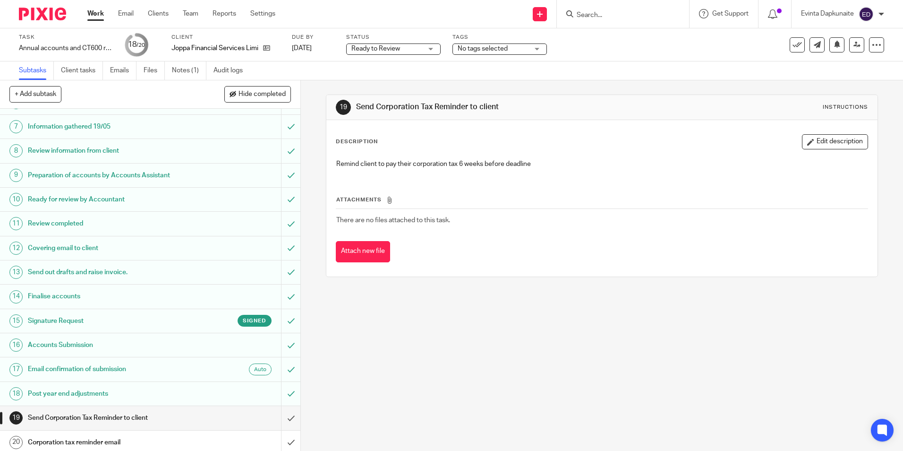
scroll to position [158, 0]
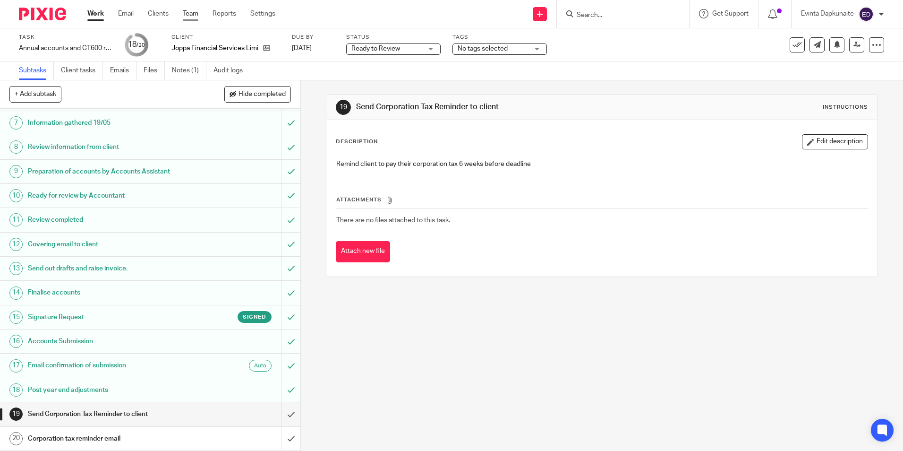
click at [189, 15] on link "Team" at bounding box center [191, 13] width 16 height 9
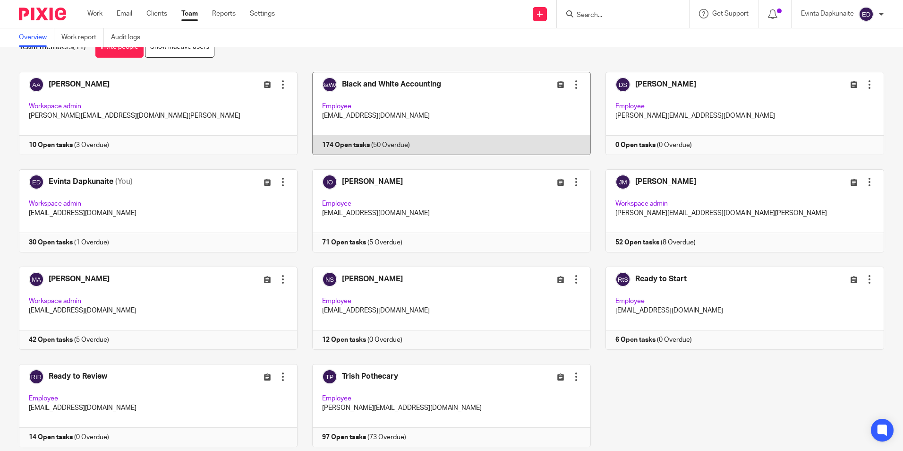
scroll to position [59, 0]
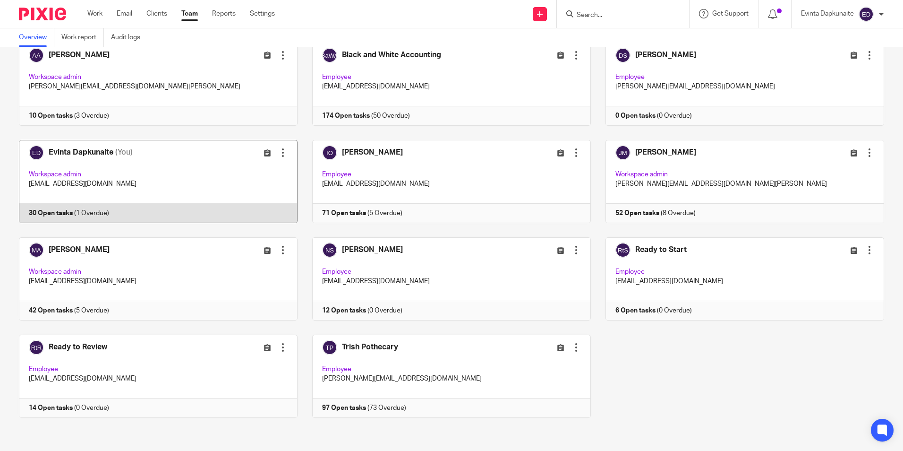
click at [189, 158] on link at bounding box center [150, 181] width 293 height 83
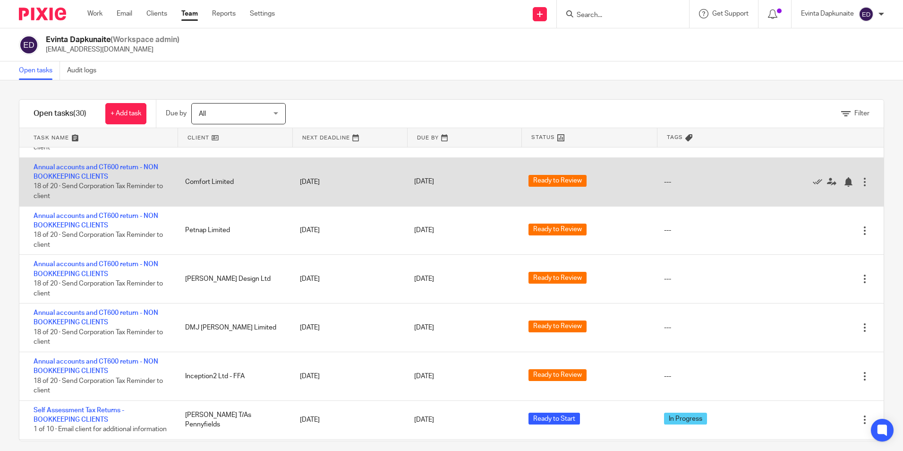
scroll to position [825, 0]
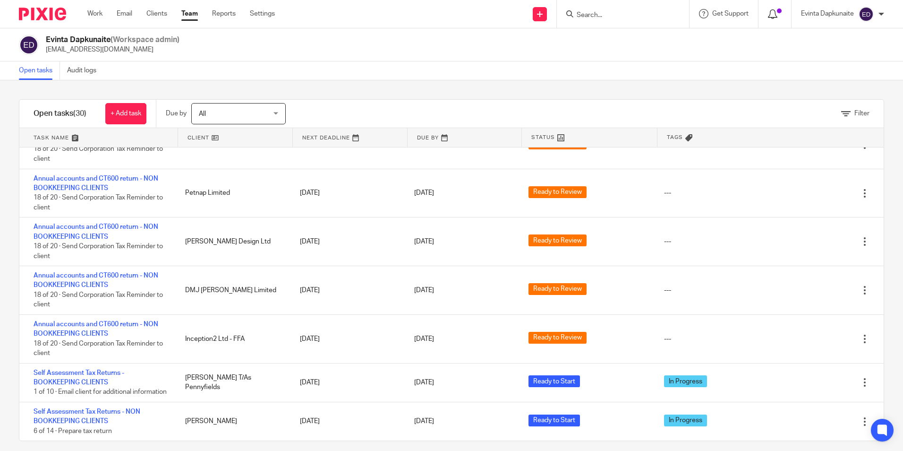
click at [780, 19] on div at bounding box center [775, 14] width 14 height 10
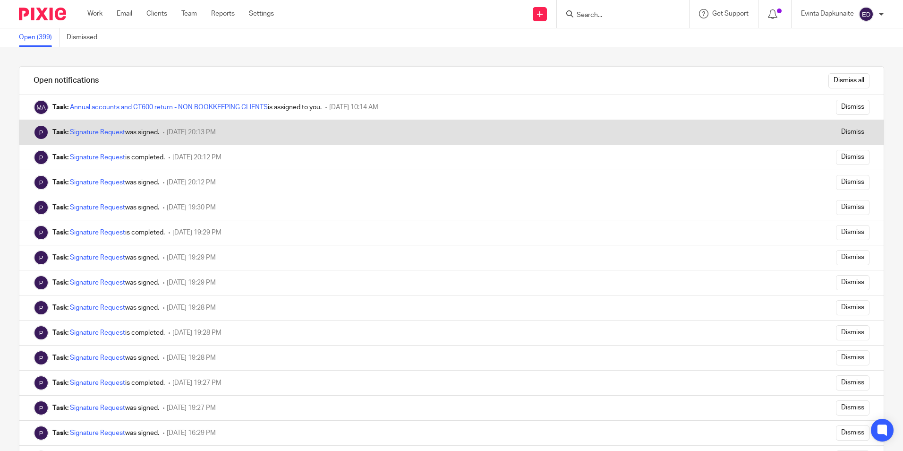
click at [99, 136] on div "Task: Signature Request was signed." at bounding box center [105, 132] width 107 height 9
click at [97, 130] on link "Signature Request" at bounding box center [97, 132] width 55 height 7
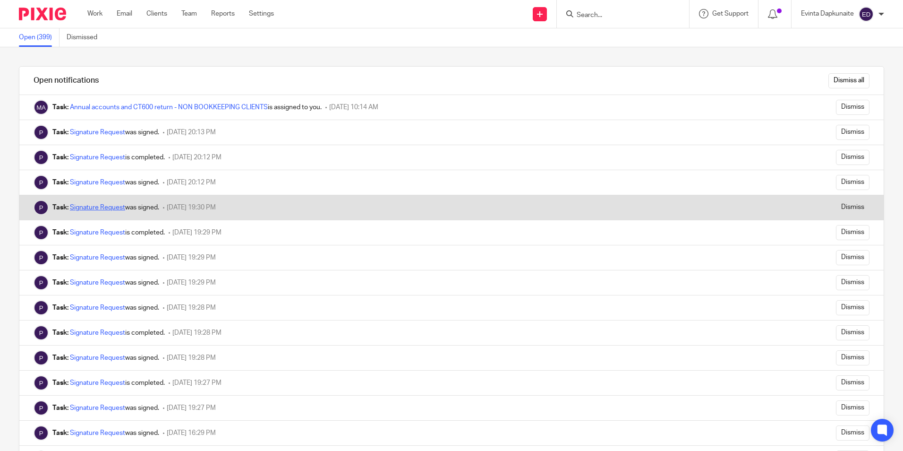
click at [102, 205] on link "Signature Request" at bounding box center [97, 207] width 55 height 7
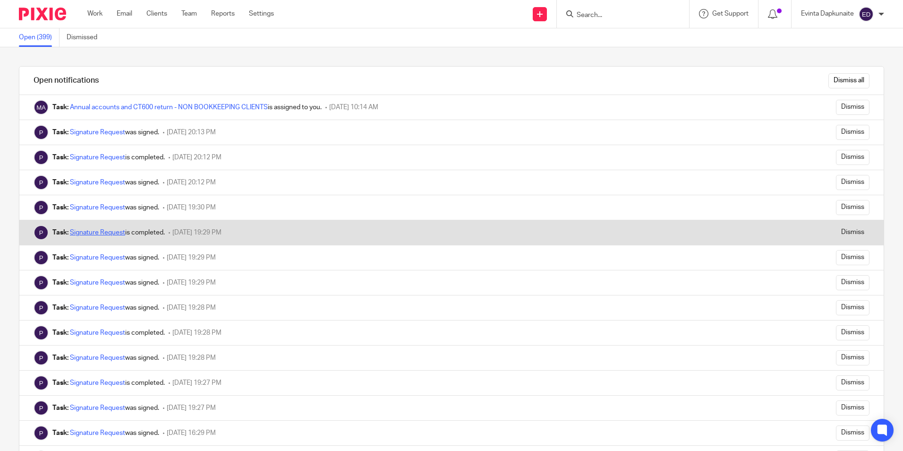
click at [82, 234] on link "Signature Request" at bounding box center [97, 232] width 55 height 7
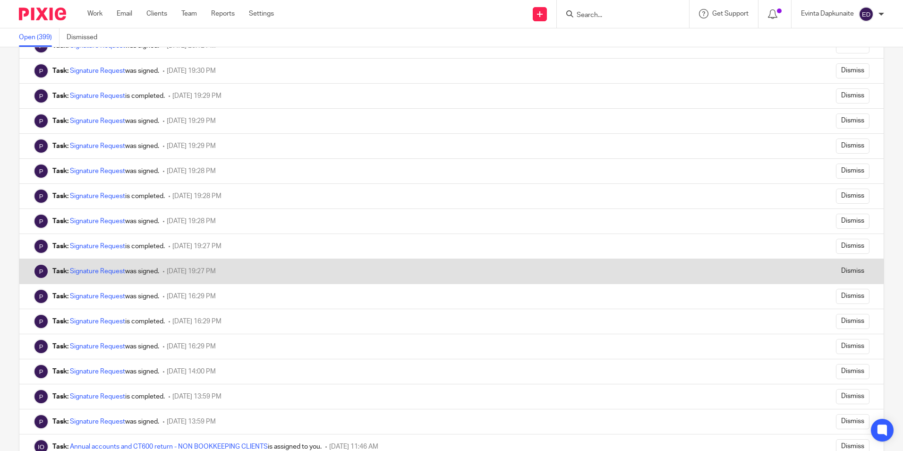
scroll to position [142, 0]
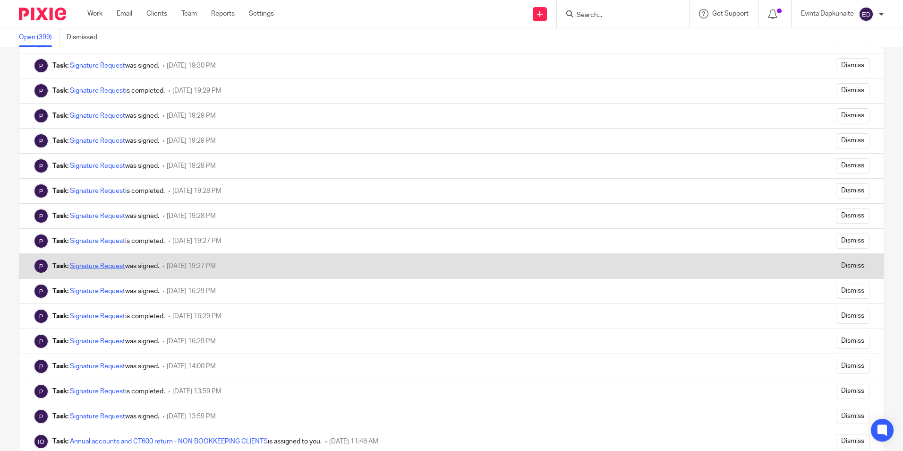
click at [100, 265] on link "Signature Request" at bounding box center [97, 266] width 55 height 7
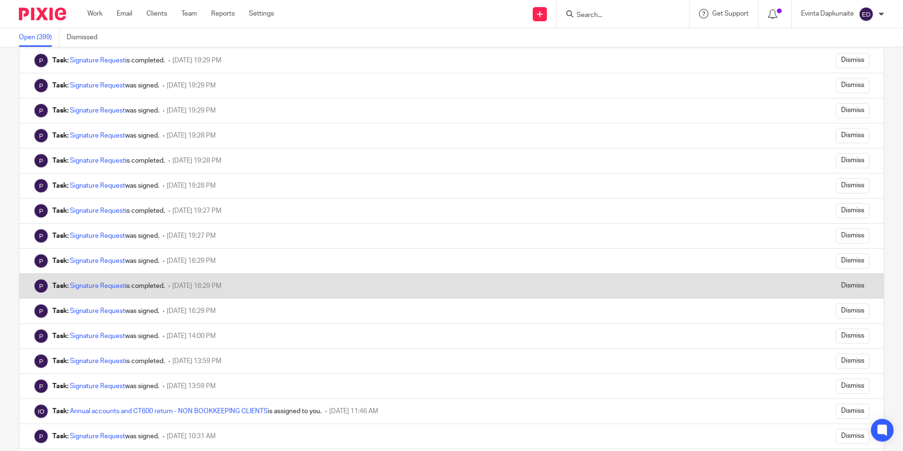
scroll to position [189, 0]
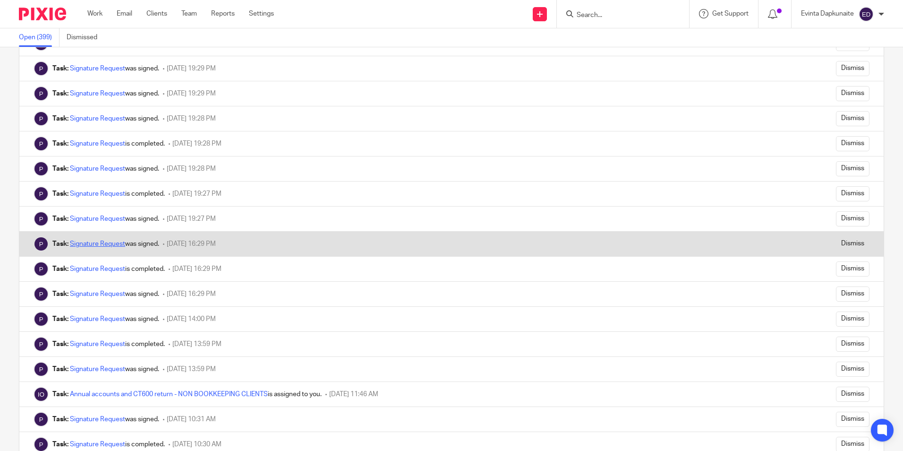
click at [103, 243] on link "Signature Request" at bounding box center [97, 243] width 55 height 7
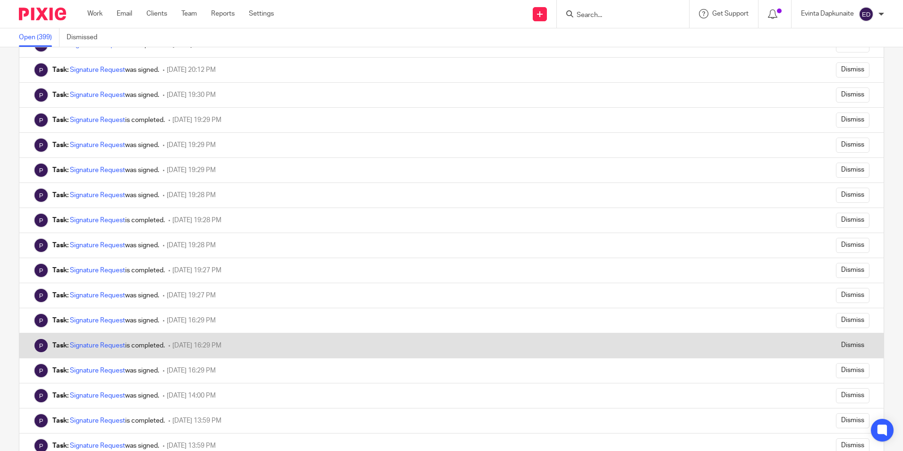
scroll to position [142, 0]
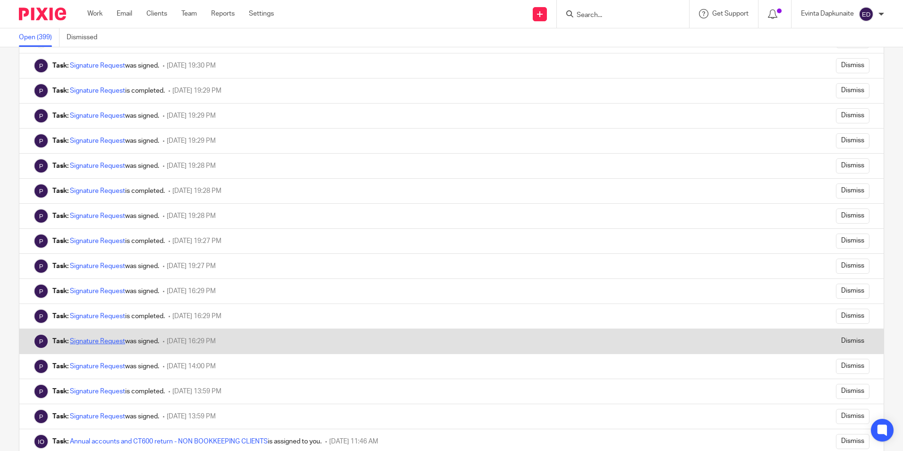
click at [100, 339] on link "Signature Request" at bounding box center [97, 341] width 55 height 7
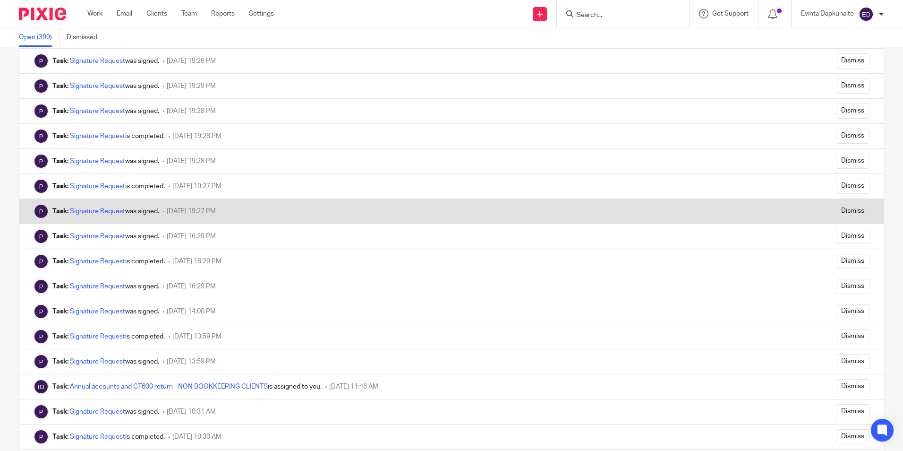
scroll to position [283, 0]
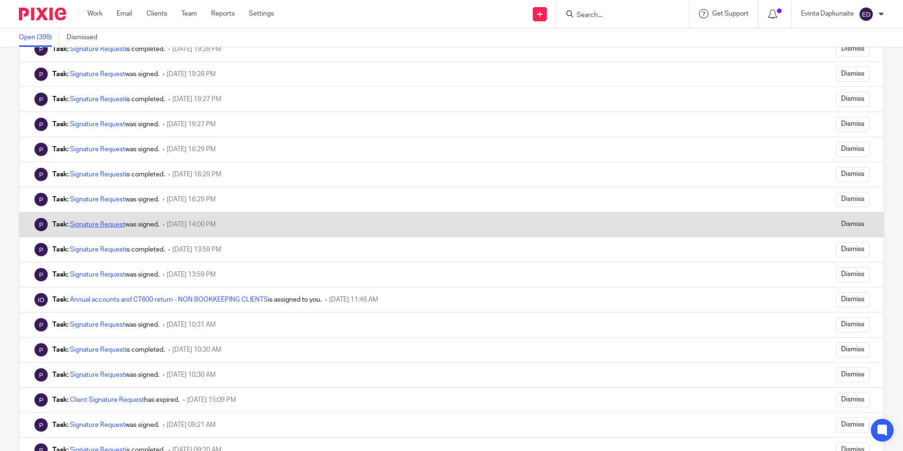
click at [109, 223] on link "Signature Request" at bounding box center [97, 224] width 55 height 7
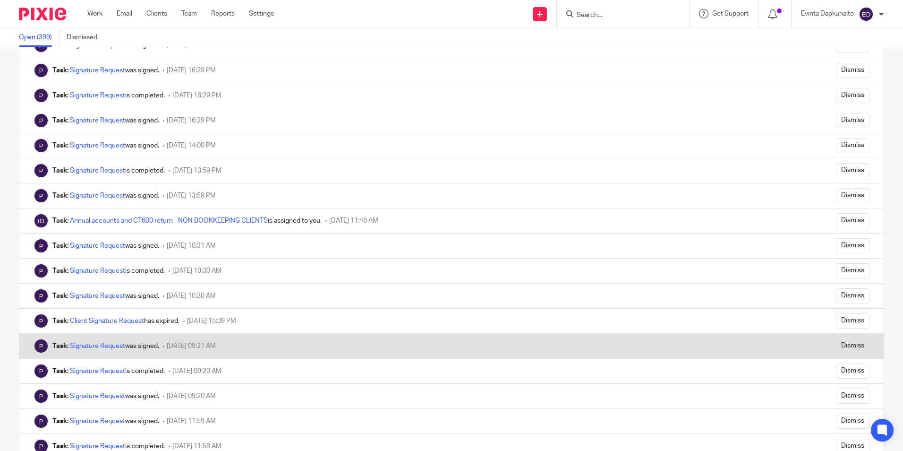
scroll to position [378, 0]
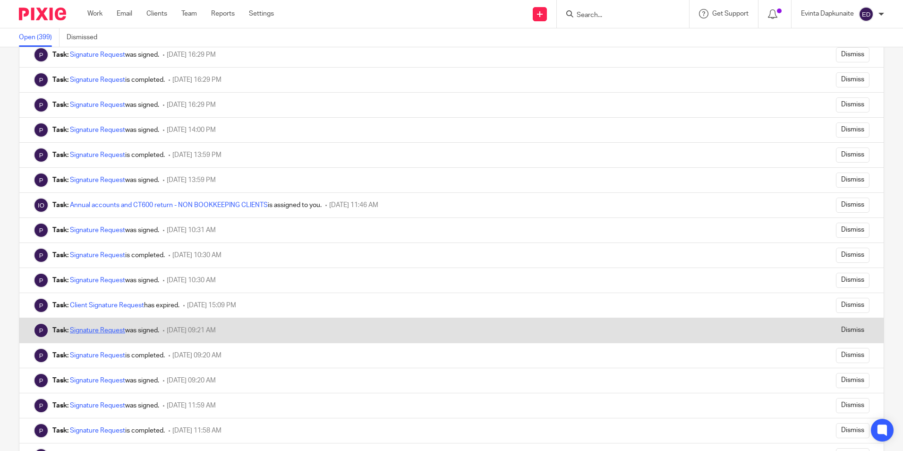
click at [111, 330] on link "Signature Request" at bounding box center [97, 330] width 55 height 7
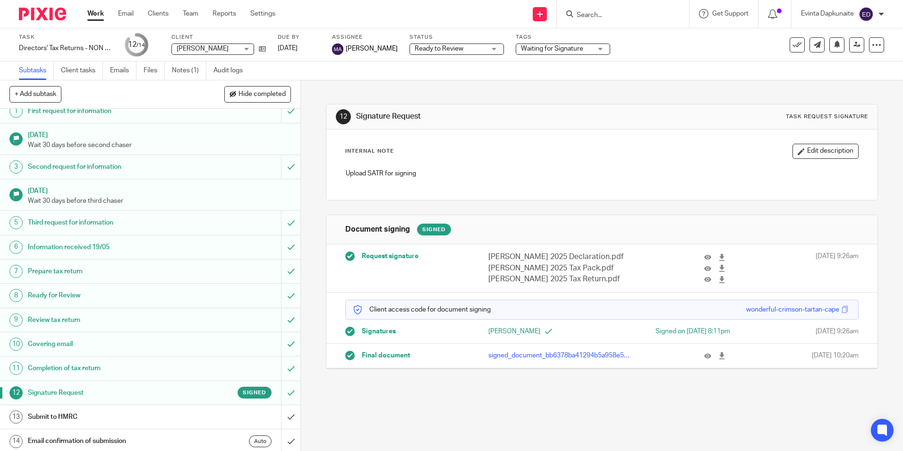
scroll to position [12, 0]
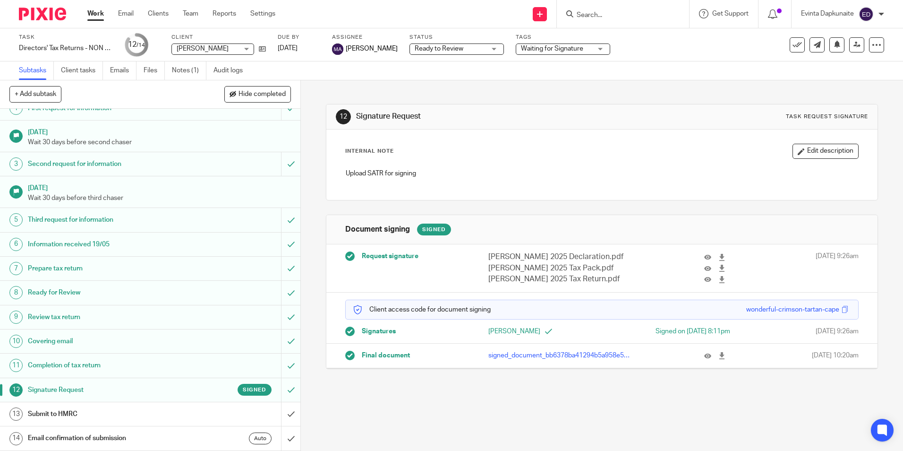
click at [585, 49] on div "Waiting for Signature" at bounding box center [563, 48] width 94 height 11
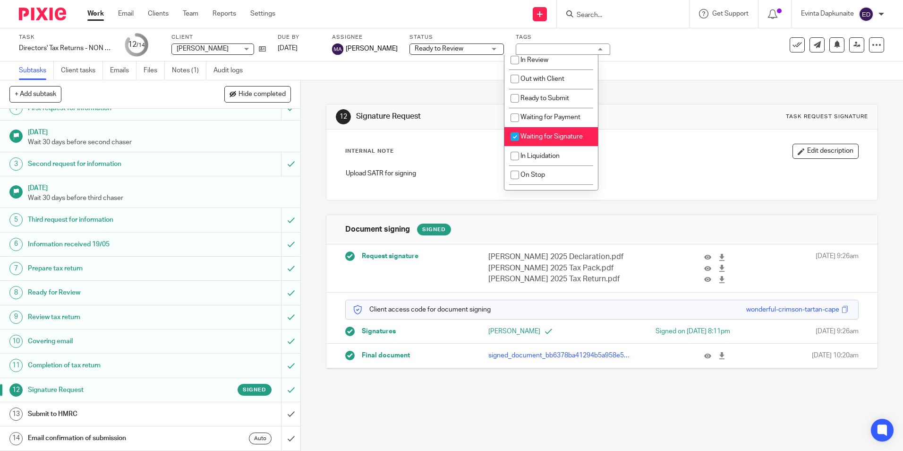
scroll to position [94, 0]
click at [549, 132] on span "Waiting for Signature" at bounding box center [552, 132] width 62 height 7
checkbox input "false"
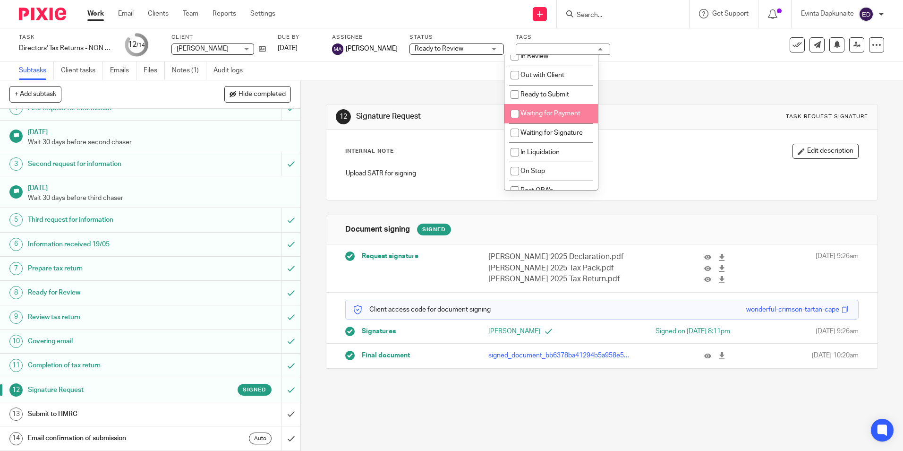
drag, startPoint x: 557, startPoint y: 115, endPoint x: 671, endPoint y: 108, distance: 115.0
click at [558, 114] on span "Waiting for Payment" at bounding box center [551, 113] width 60 height 7
checkbox input "true"
click at [684, 106] on div "12 Signature Request Task request signature" at bounding box center [601, 116] width 551 height 25
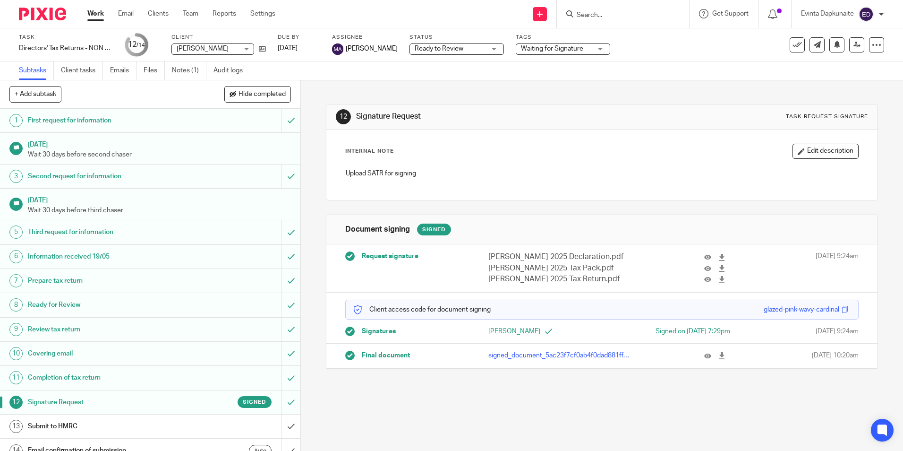
click at [561, 41] on div "Tags Waiting for Signature Urgent Waiting for additional information Not Starte…" at bounding box center [563, 45] width 94 height 23
click at [562, 47] on span "Waiting for Signature" at bounding box center [552, 48] width 62 height 7
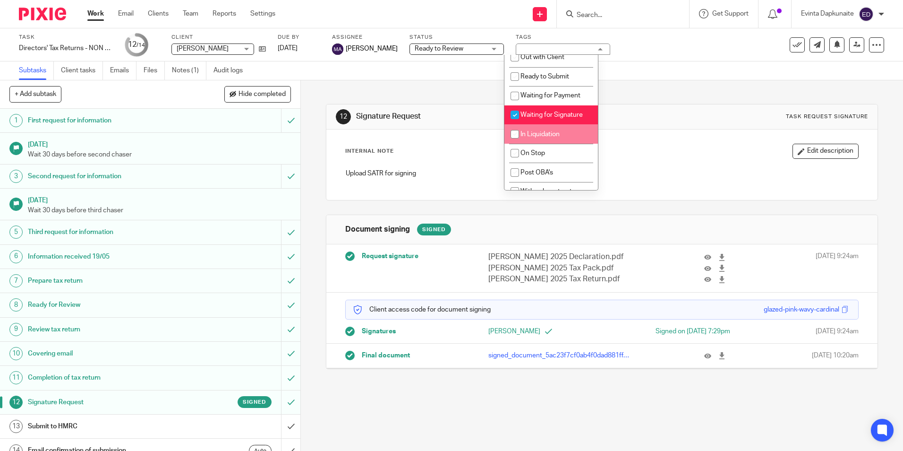
scroll to position [124, 0]
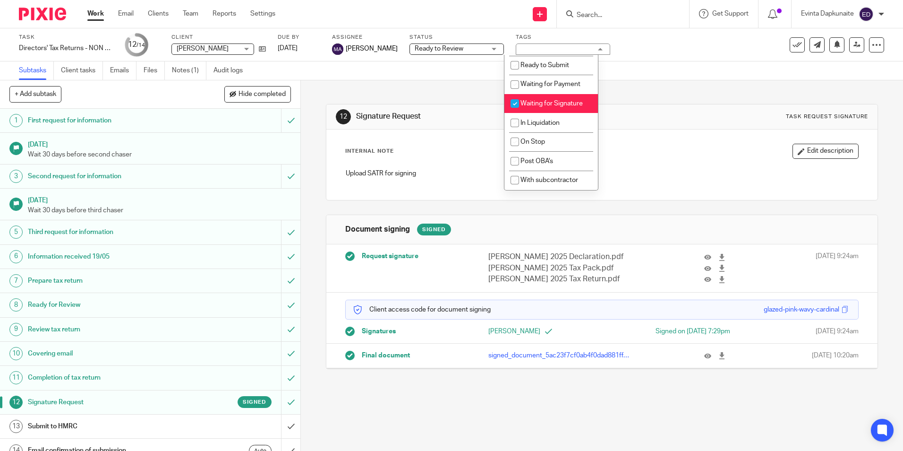
click at [567, 100] on span "Waiting for Signature" at bounding box center [552, 103] width 62 height 7
checkbox input "false"
click at [573, 79] on li "Waiting for Payment" at bounding box center [552, 84] width 94 height 19
checkbox input "true"
click at [651, 97] on div "12 Signature Request Task request signature Internal Note Edit description Uplo…" at bounding box center [602, 229] width 552 height 298
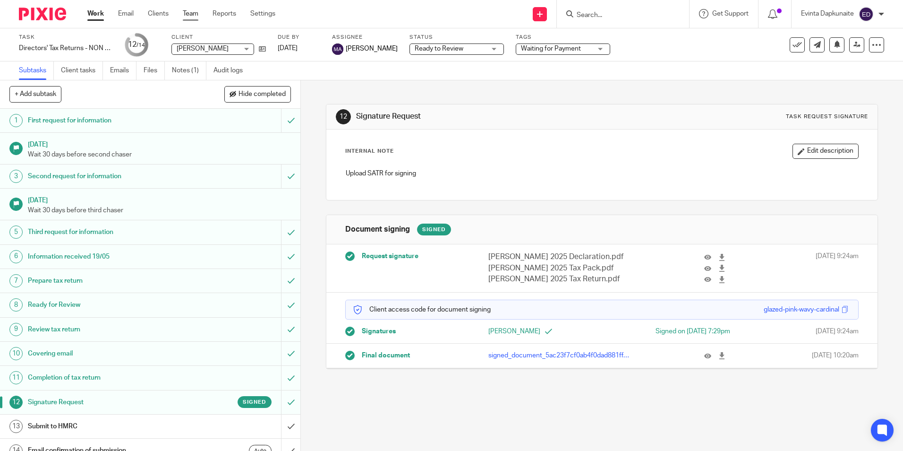
click at [187, 16] on link "Team" at bounding box center [191, 13] width 16 height 9
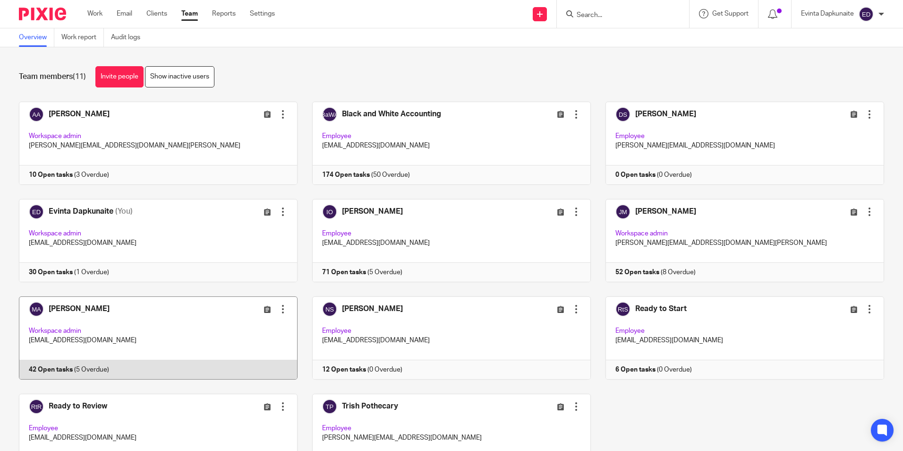
click at [135, 345] on link at bounding box center [150, 337] width 293 height 83
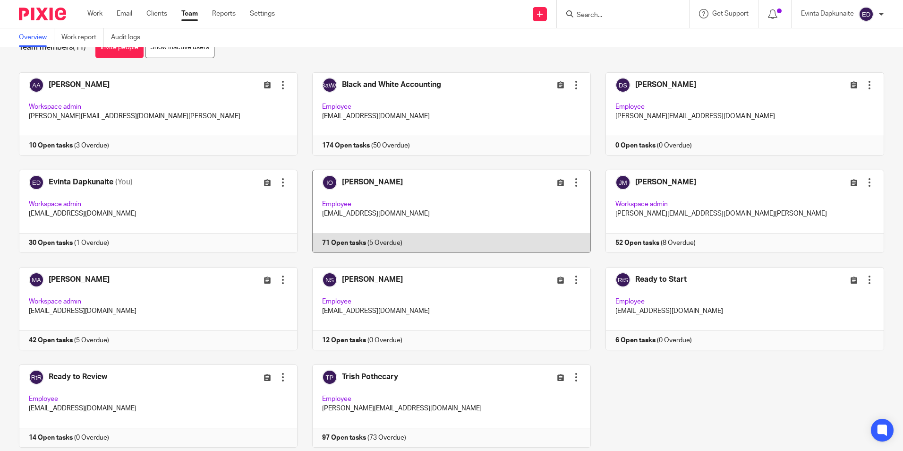
scroll to position [59, 0]
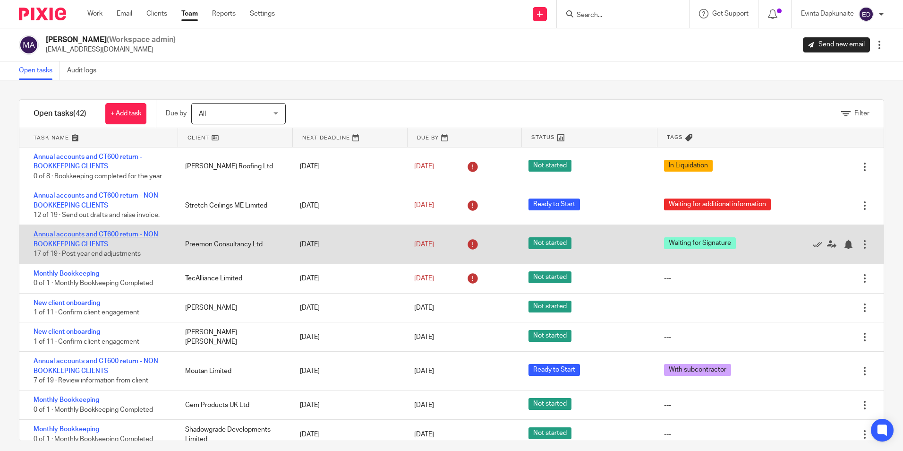
click at [75, 234] on link "Annual accounts and CT600 return - NON BOOKKEEPING CLIENTS" at bounding box center [96, 239] width 125 height 16
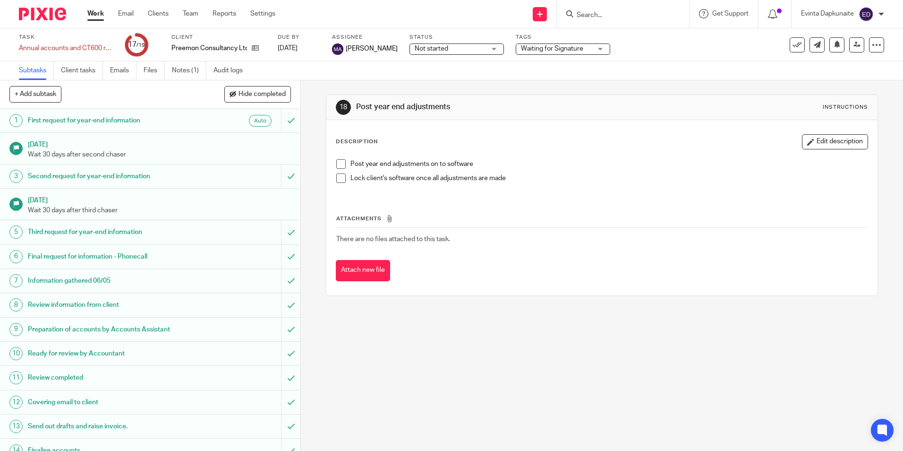
click at [540, 52] on span "Waiting for Signature" at bounding box center [552, 48] width 62 height 7
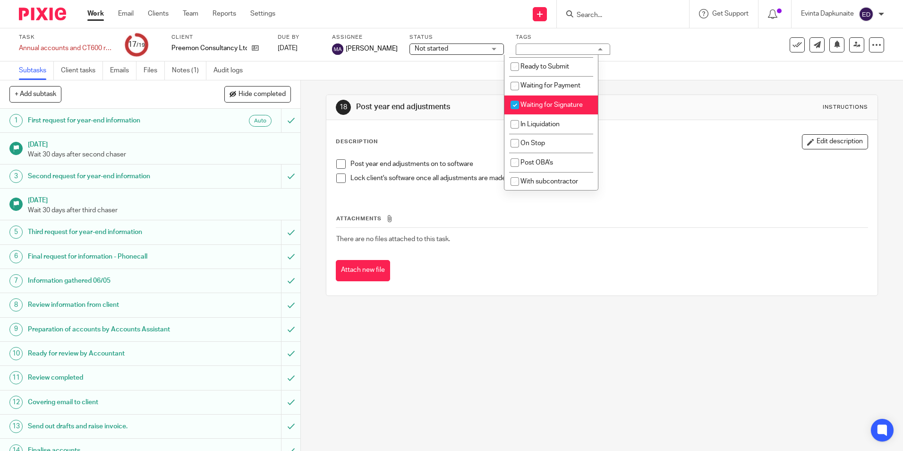
scroll to position [124, 0]
click at [556, 104] on span "Waiting for Signature" at bounding box center [552, 103] width 62 height 7
checkbox input "false"
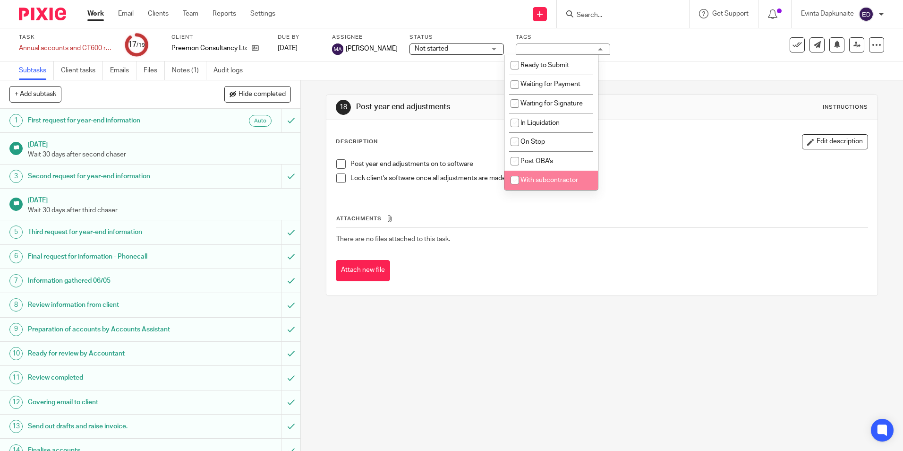
click at [669, 206] on div "Attachments There are no files attached to this task. Attach new file" at bounding box center [602, 238] width 532 height 86
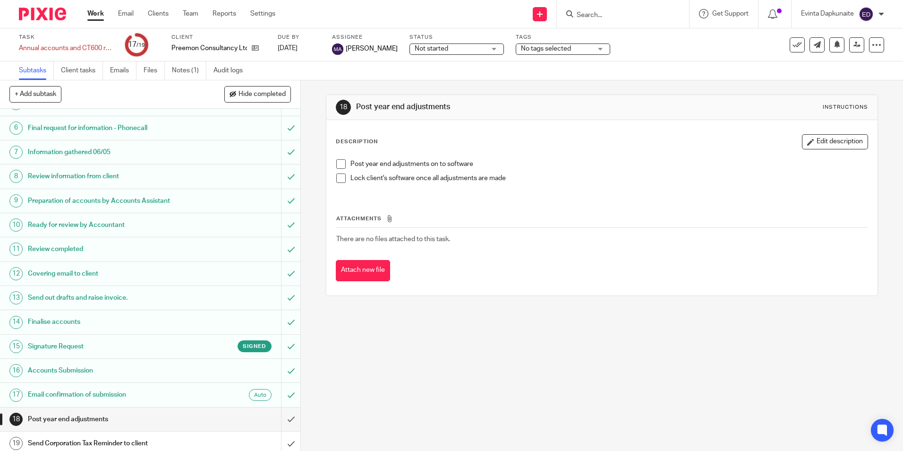
scroll to position [134, 0]
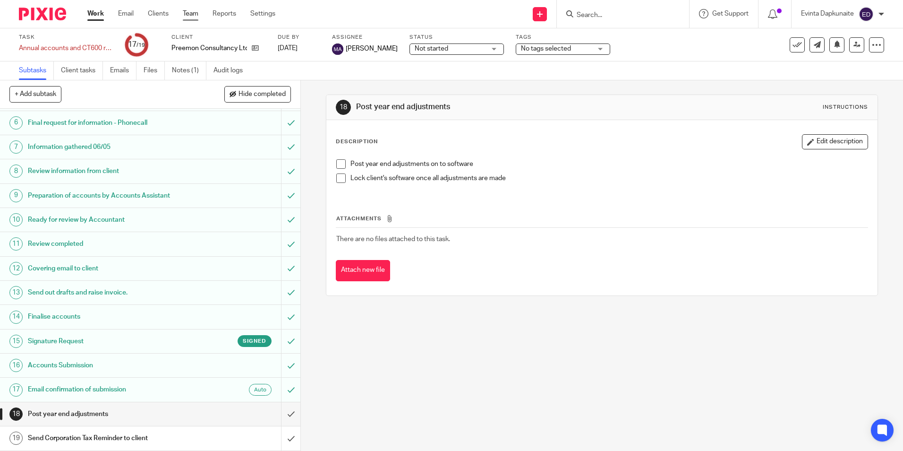
drag, startPoint x: 190, startPoint y: 13, endPoint x: 195, endPoint y: 21, distance: 8.9
click at [190, 14] on link "Team" at bounding box center [191, 13] width 16 height 9
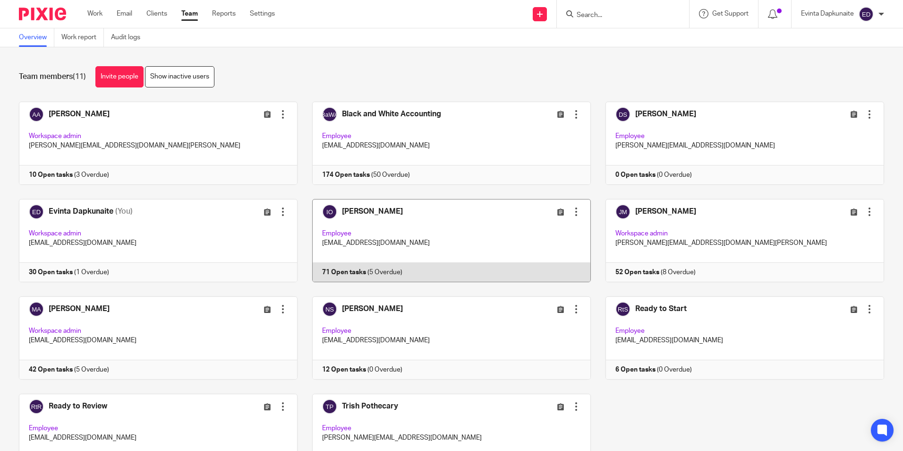
click at [429, 239] on link at bounding box center [444, 240] width 293 height 83
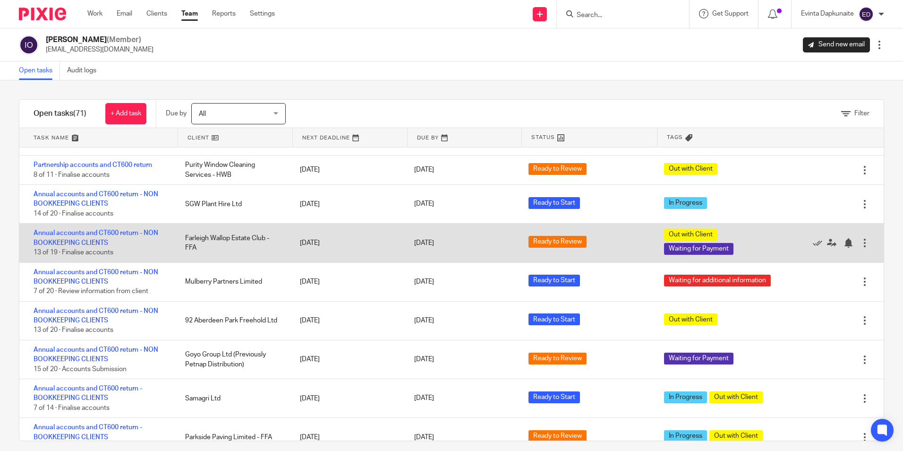
scroll to position [47, 0]
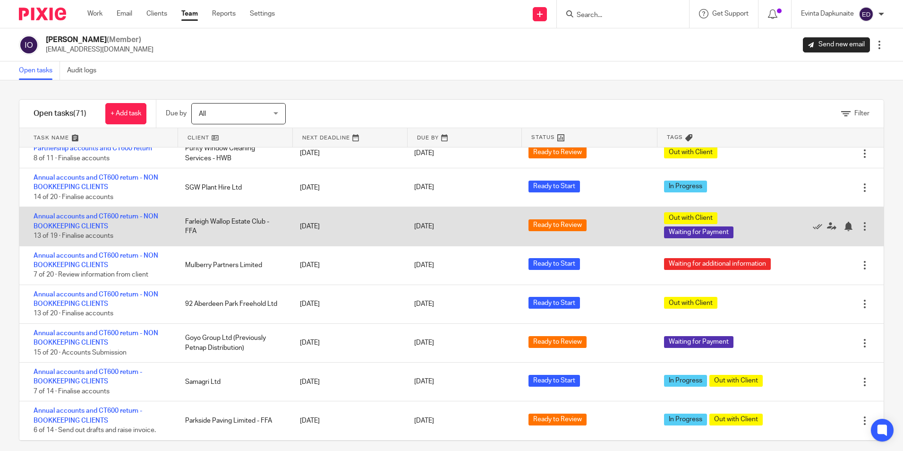
drag, startPoint x: 207, startPoint y: 224, endPoint x: 255, endPoint y: 224, distance: 47.7
click at [255, 224] on div "Farleigh Wallop Estate Club - FFA" at bounding box center [233, 226] width 114 height 29
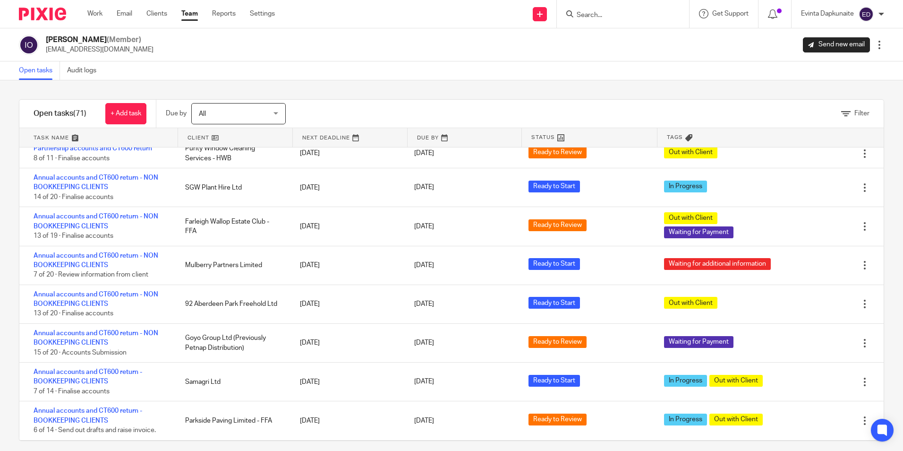
click at [462, 83] on div "Filter tasks Only show tasks matching all of these conditions 1 Client name Is …" at bounding box center [451, 265] width 903 height 370
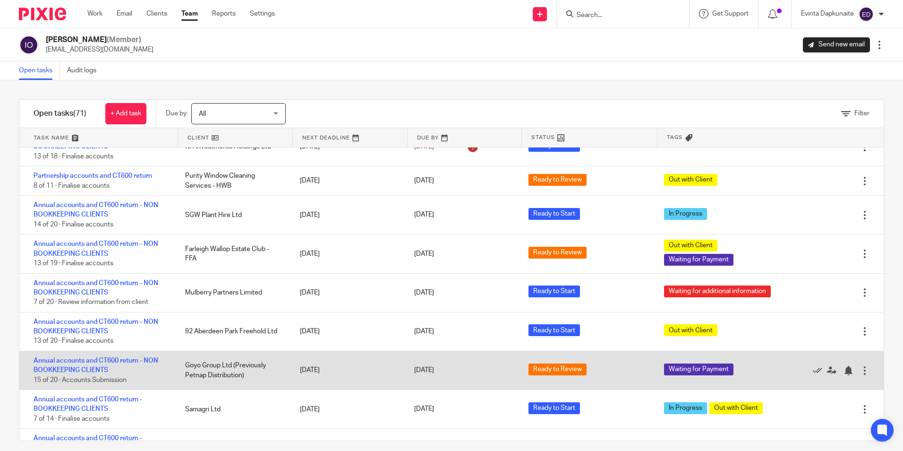
scroll to position [0, 0]
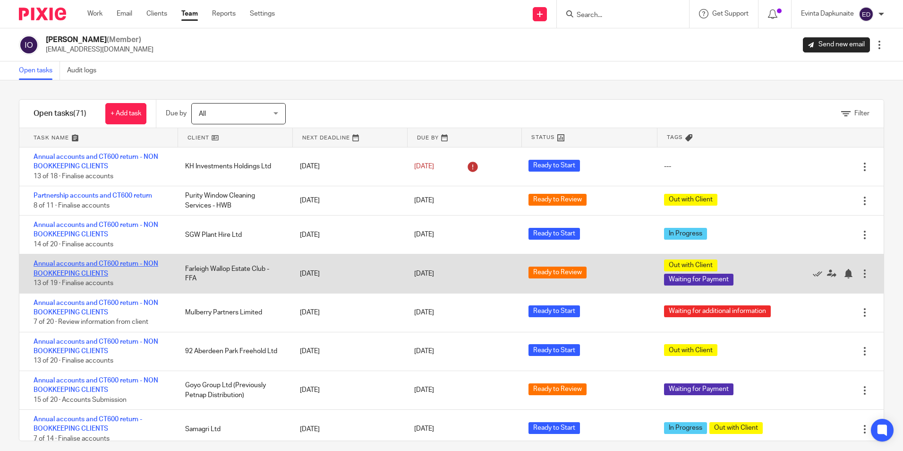
click at [101, 265] on link "Annual accounts and CT600 return - NON BOOKKEEPING CLIENTS" at bounding box center [96, 268] width 125 height 16
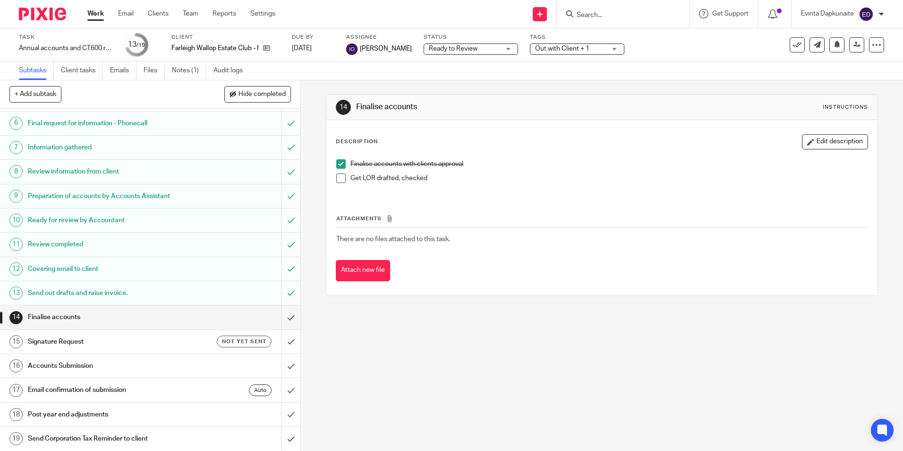
scroll to position [134, 0]
click at [486, 91] on div "14 Finalise accounts Instructions Description Edit description Finalise account…" at bounding box center [602, 195] width 552 height 230
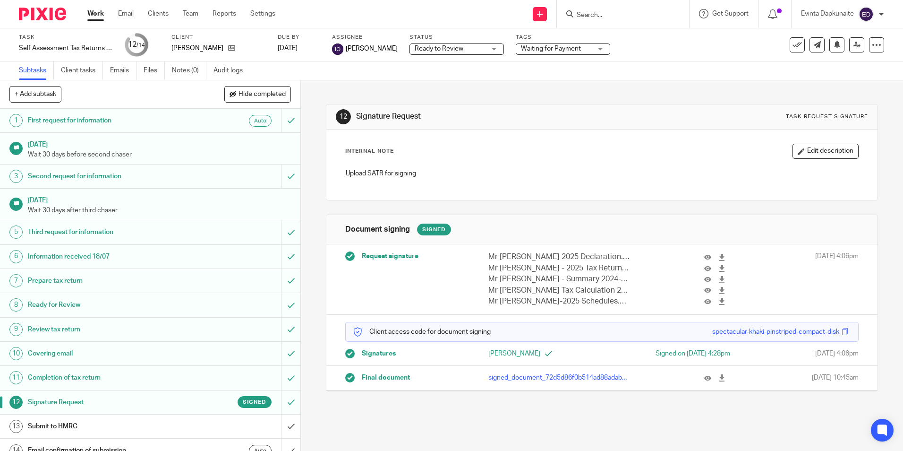
scroll to position [12, 0]
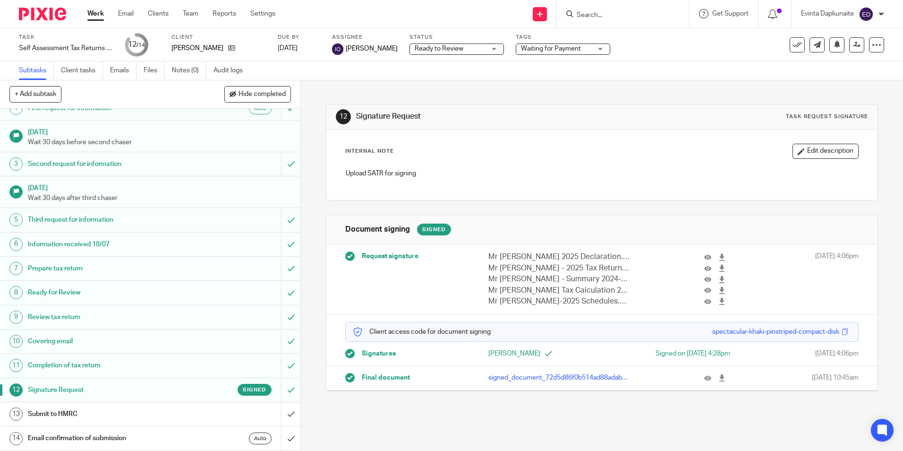
click at [582, 52] on span "Waiting for Payment" at bounding box center [556, 49] width 71 height 10
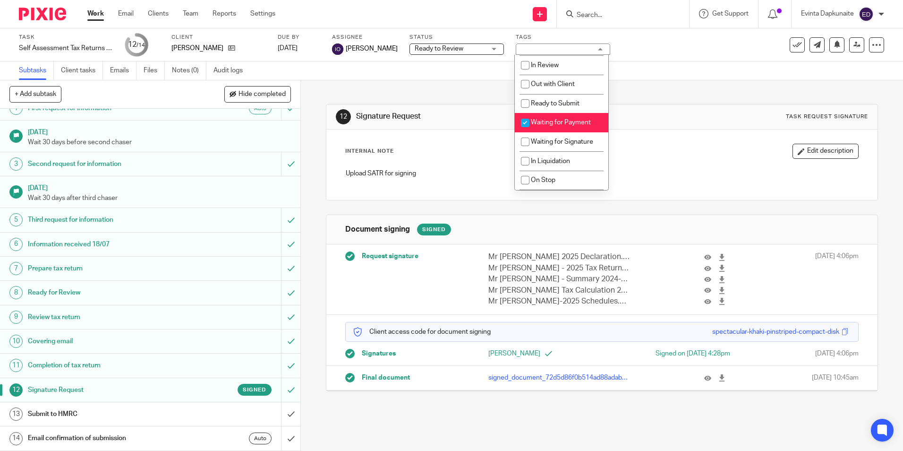
scroll to position [94, 0]
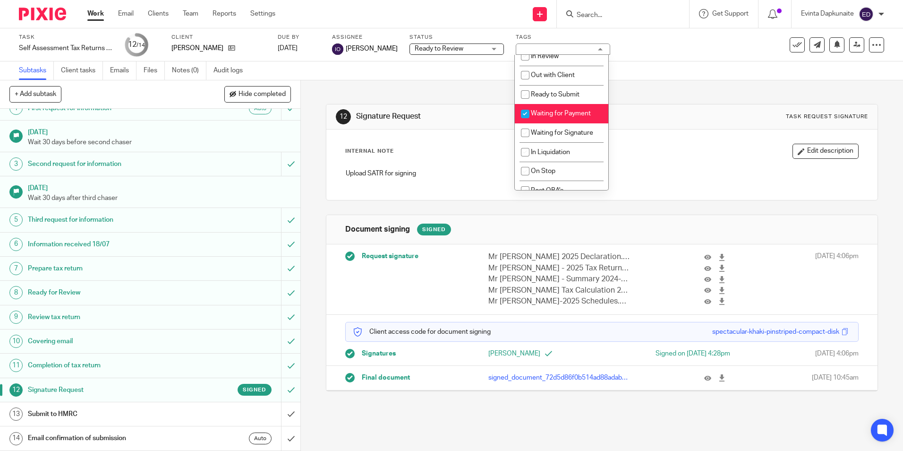
click at [741, 128] on div "12 Signature Request Task request signature" at bounding box center [601, 116] width 551 height 25
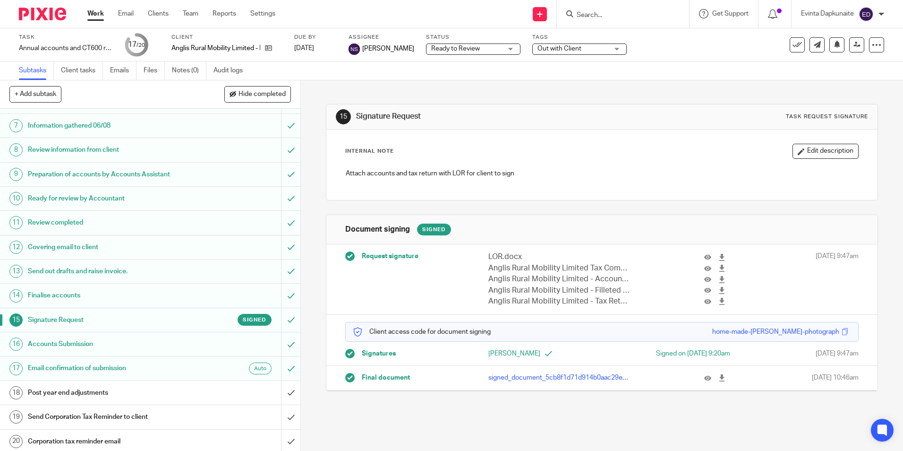
scroll to position [158, 0]
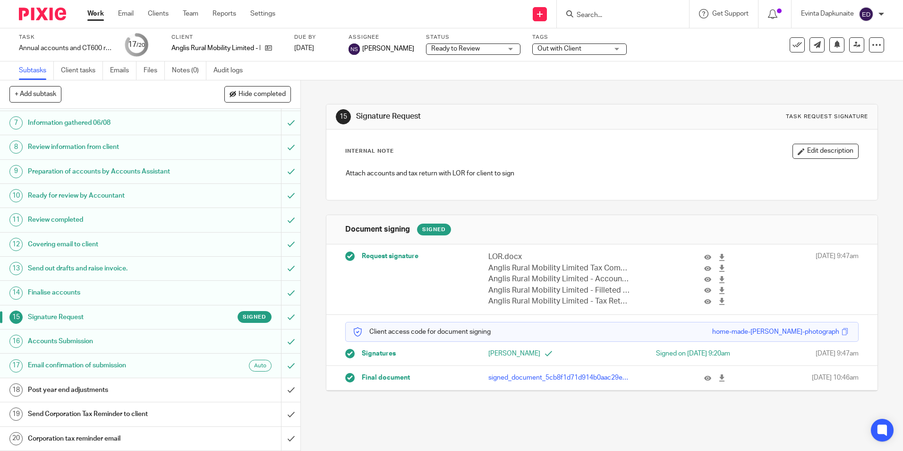
click at [575, 47] on span "Out with Client" at bounding box center [560, 48] width 44 height 7
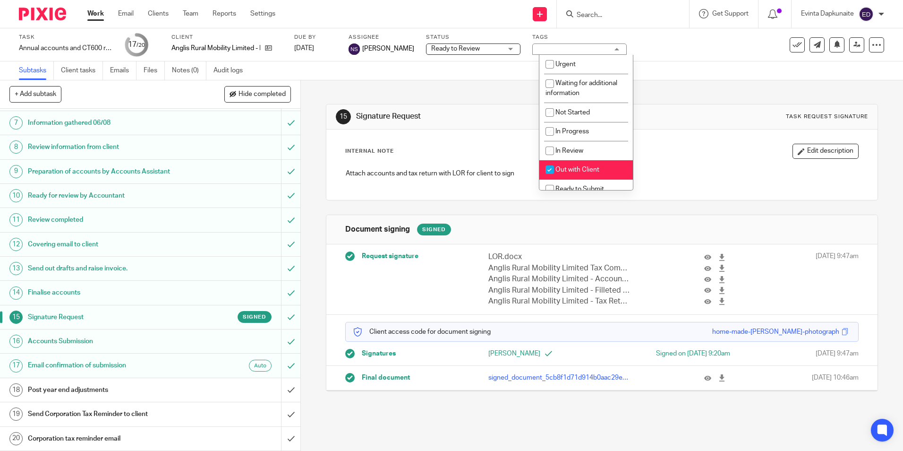
click at [570, 167] on span "Out with Client" at bounding box center [578, 169] width 44 height 7
checkbox input "false"
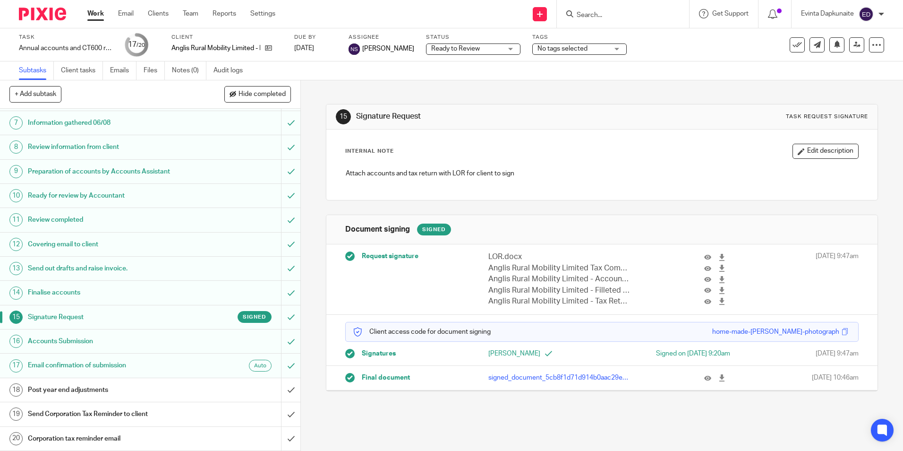
click at [682, 151] on div "Internal Note Edit description" at bounding box center [601, 151] width 513 height 15
